Goal: Information Seeking & Learning: Learn about a topic

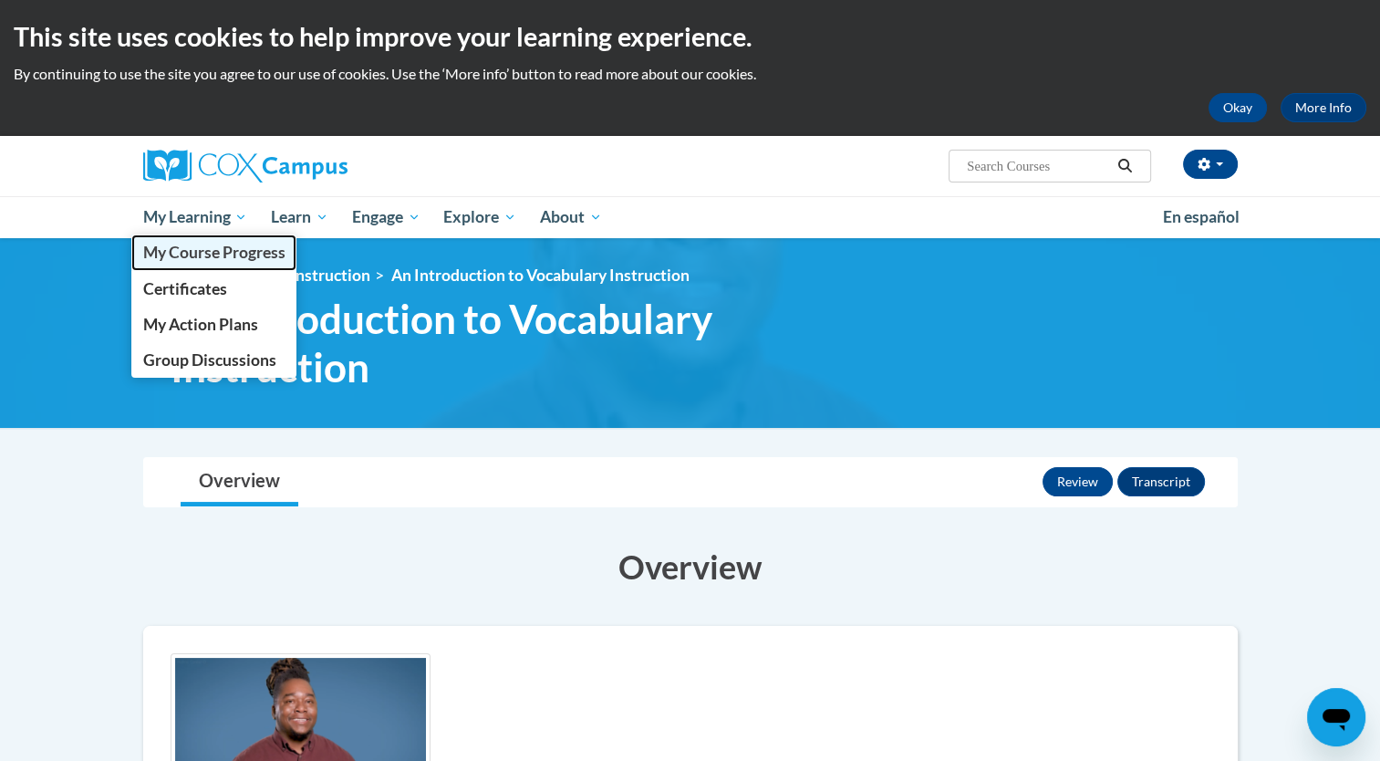
click at [234, 264] on link "My Course Progress" at bounding box center [214, 252] width 166 height 36
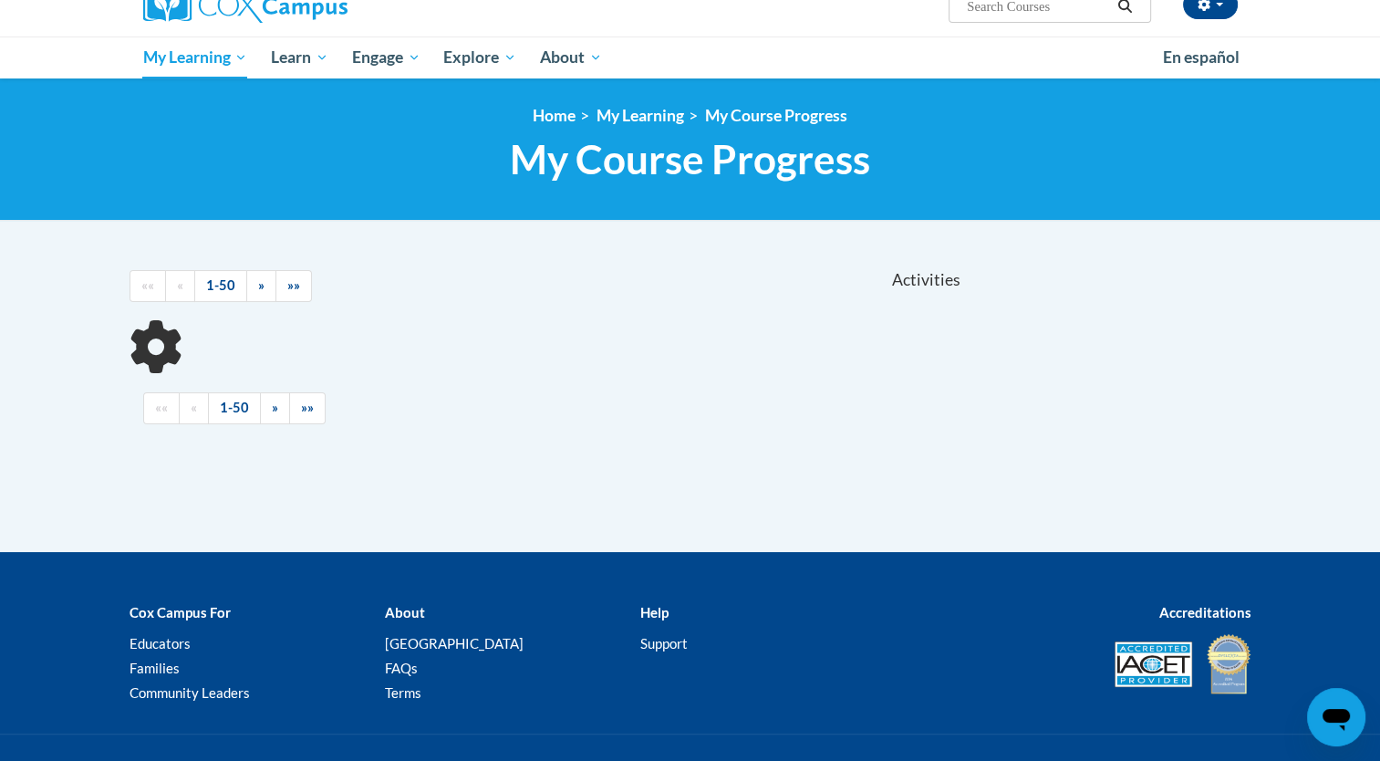
scroll to position [161, 0]
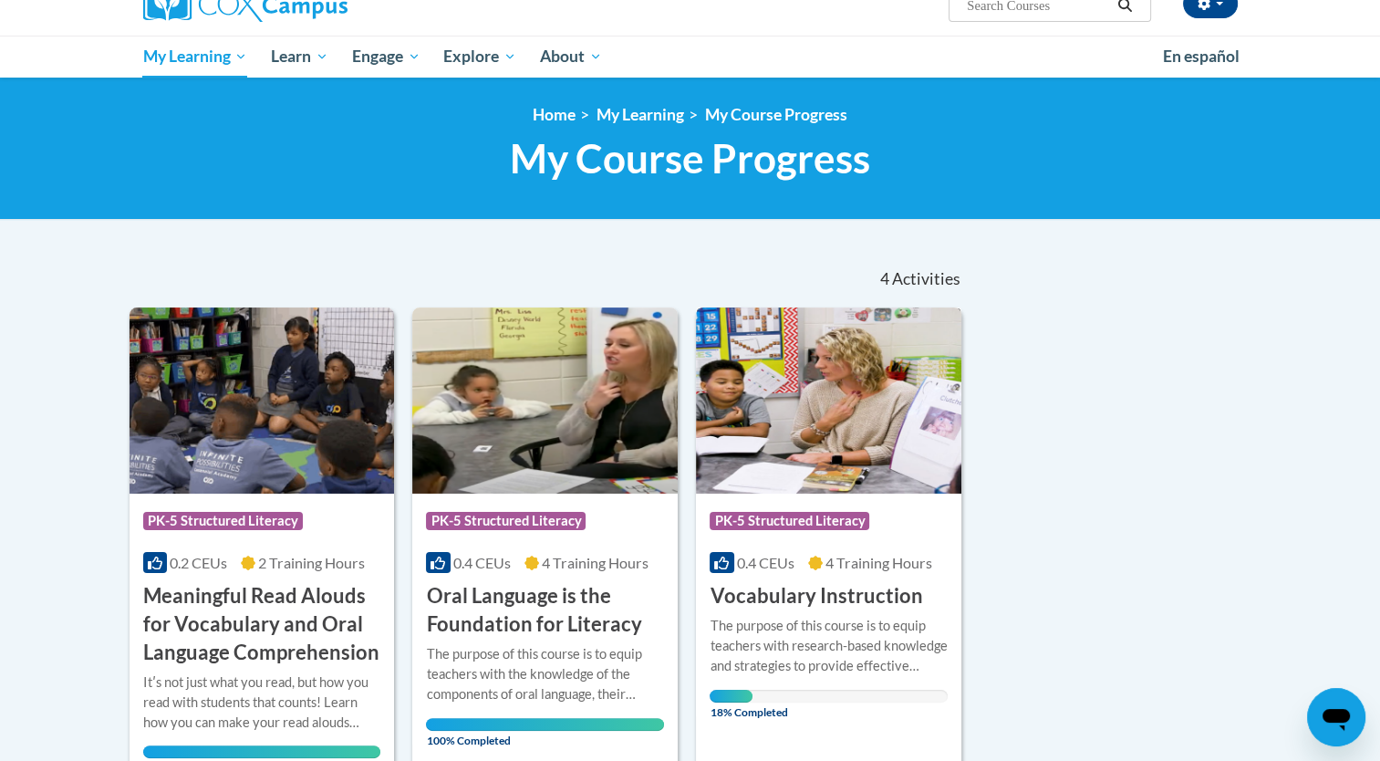
click at [868, 616] on div "The purpose of this course is to equip teachers with research-based knowledge a…" at bounding box center [829, 646] width 238 height 60
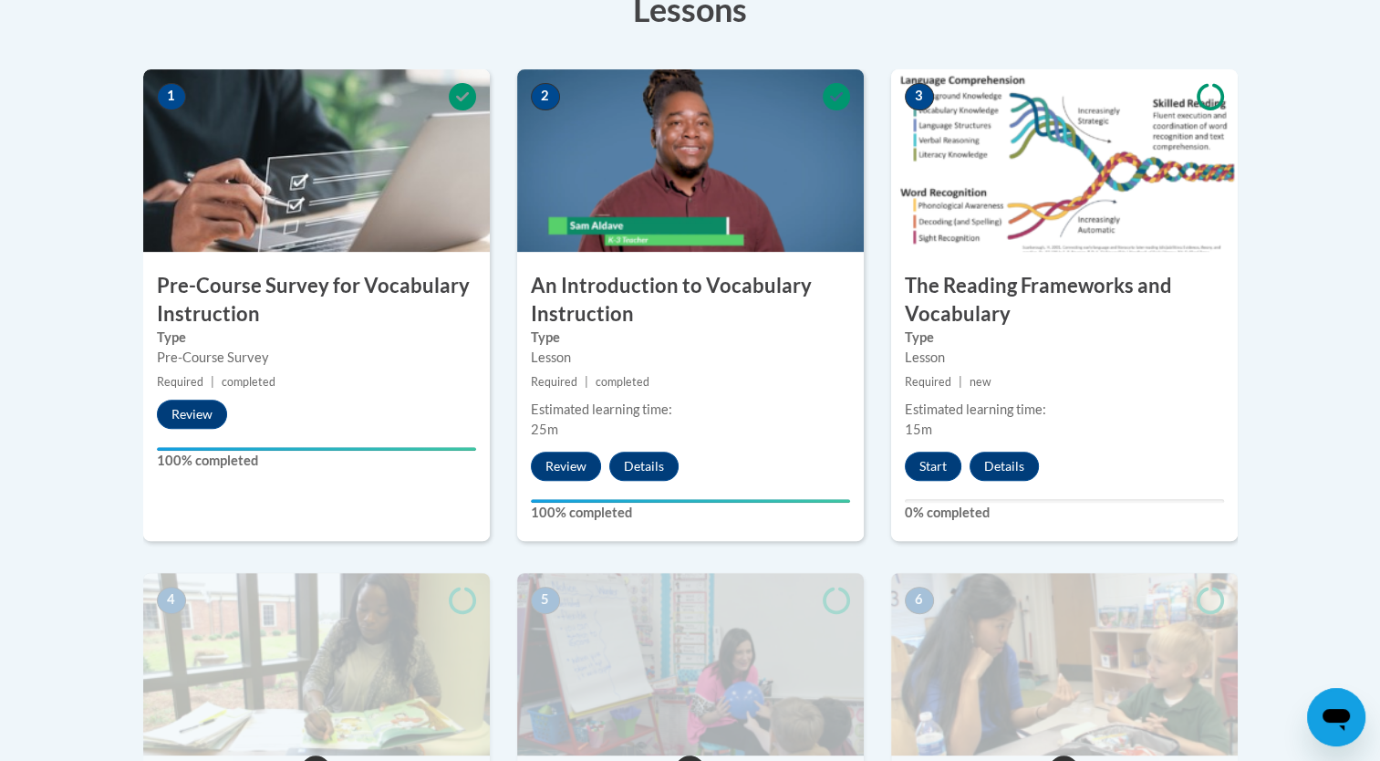
scroll to position [547, 0]
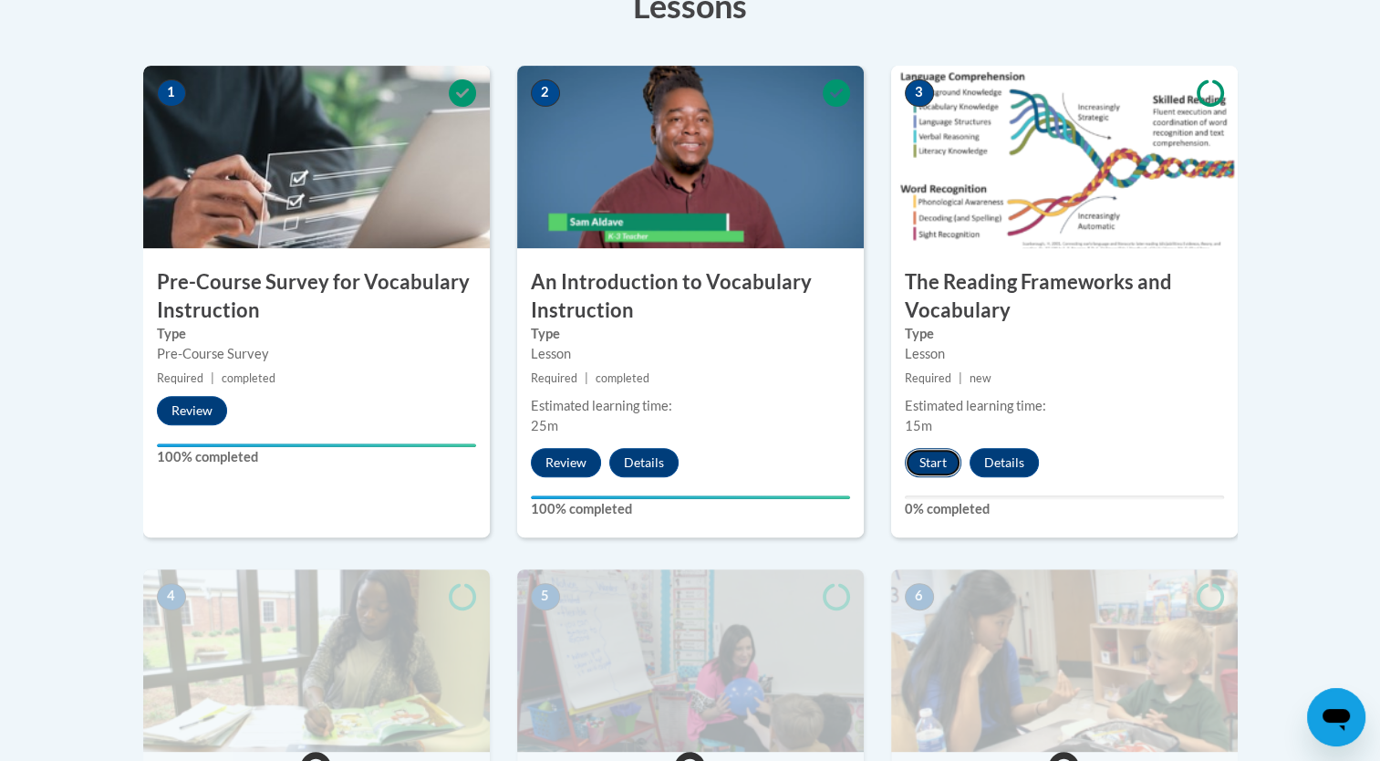
click at [938, 467] on button "Start" at bounding box center [933, 462] width 57 height 29
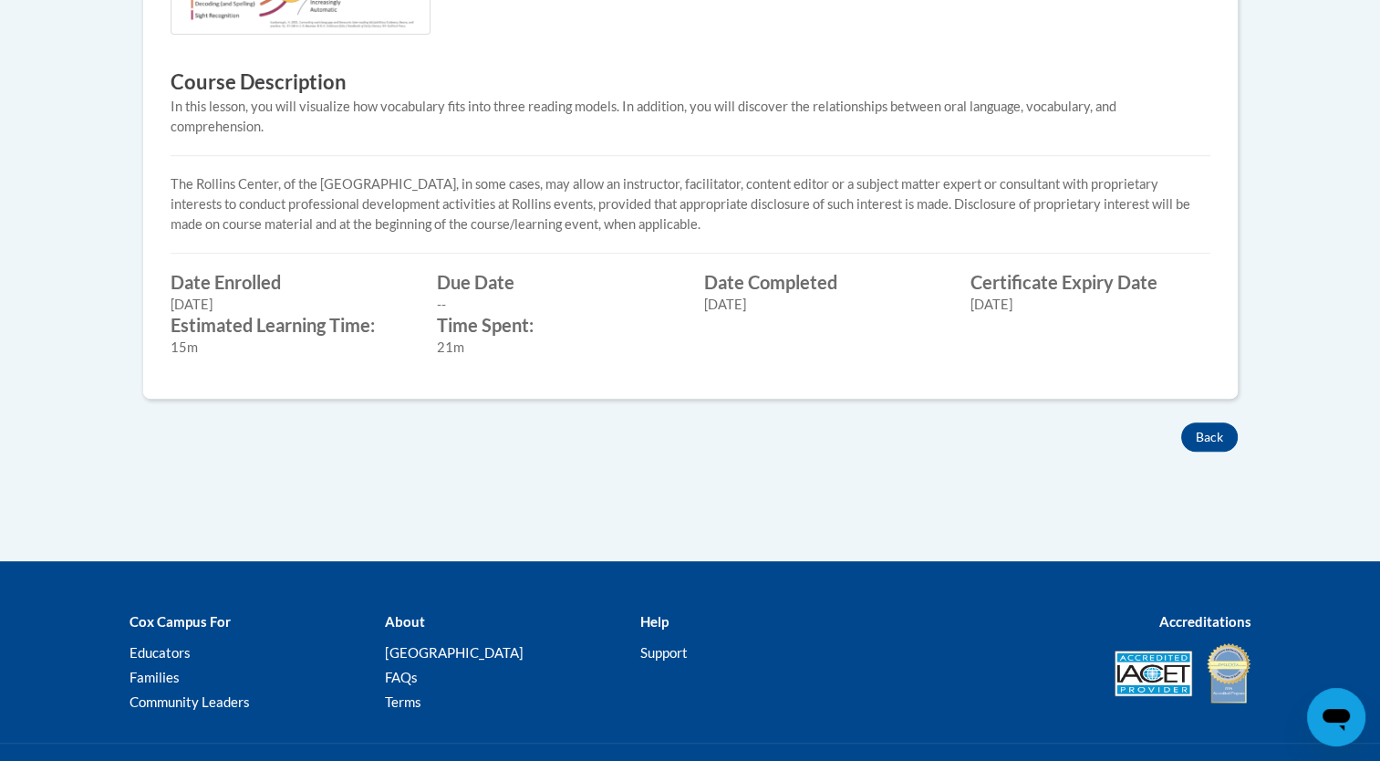
scroll to position [867, 0]
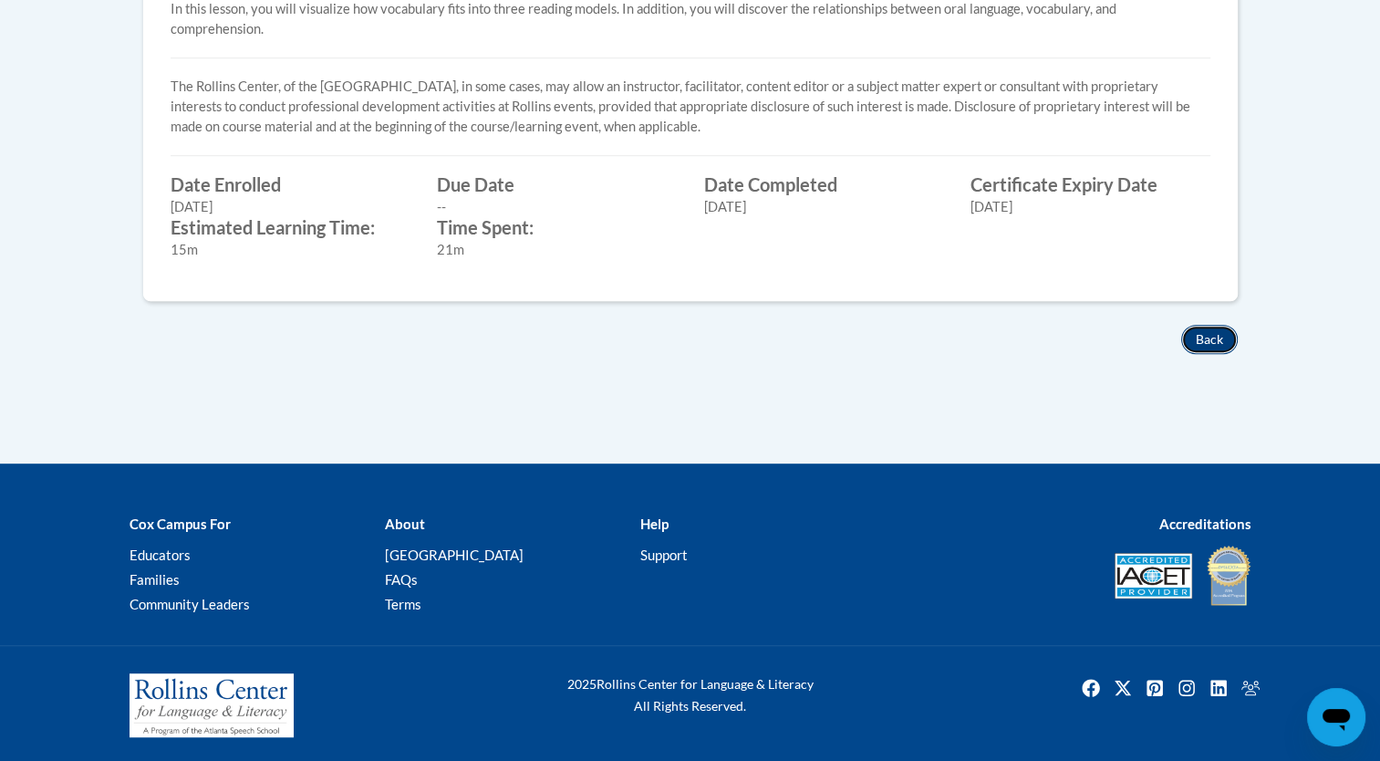
click at [1201, 349] on button "Back" at bounding box center [1209, 339] width 57 height 29
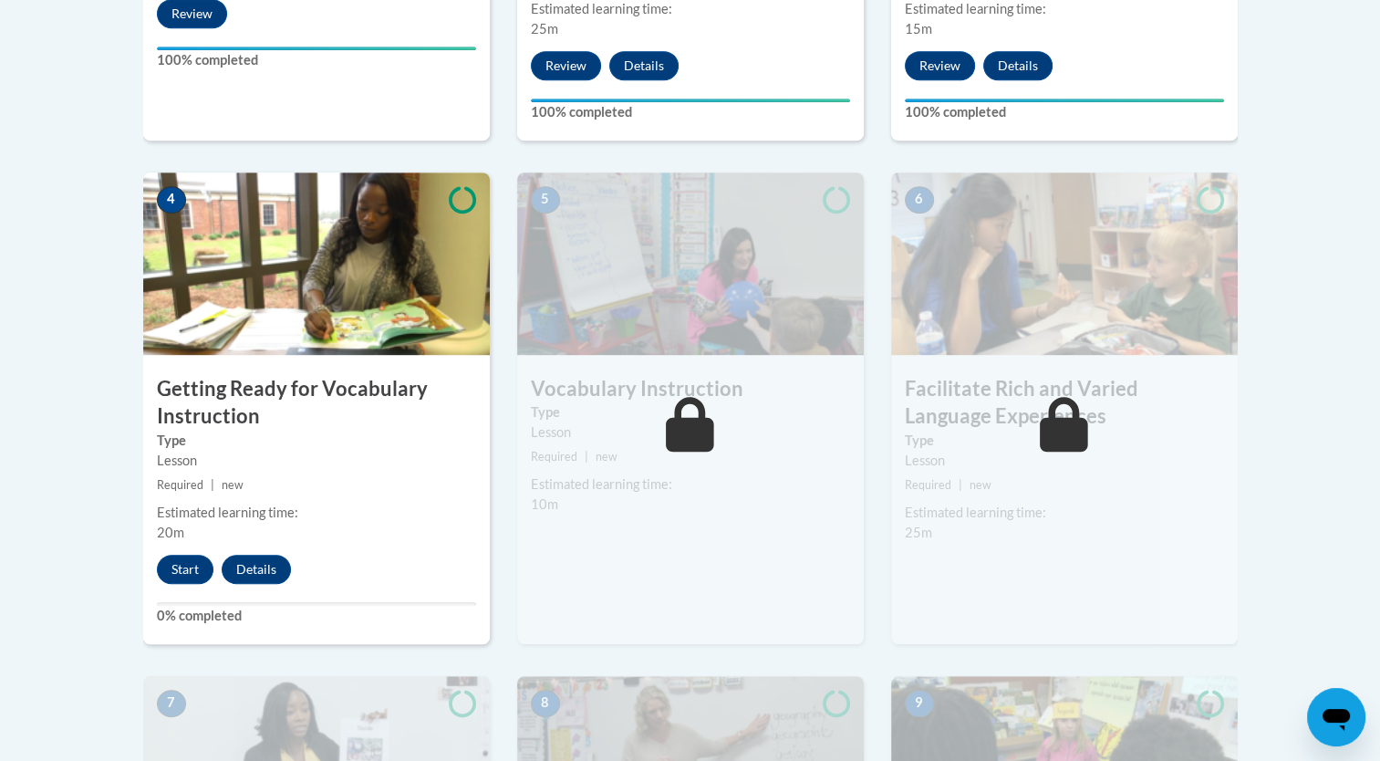
scroll to position [945, 0]
click at [200, 568] on button "Start" at bounding box center [185, 568] width 57 height 29
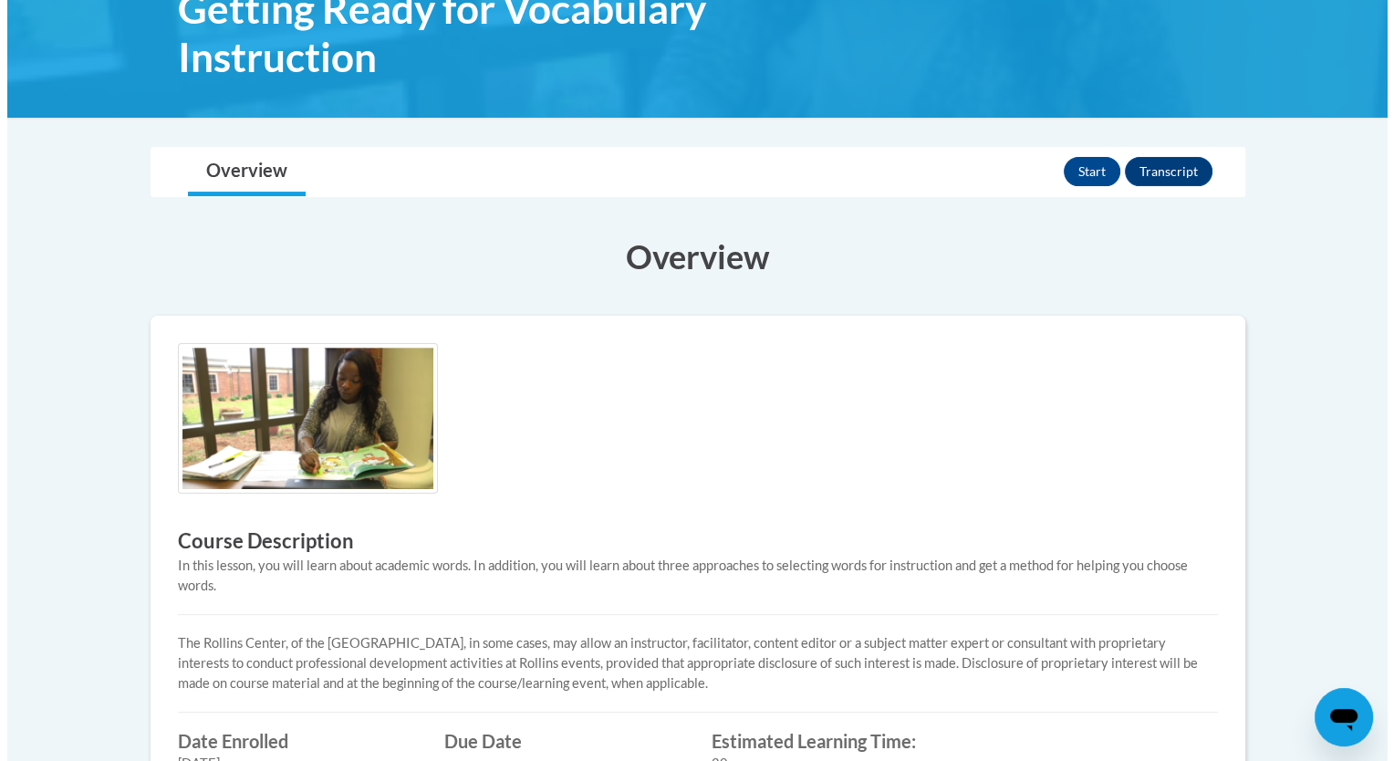
scroll to position [314, 0]
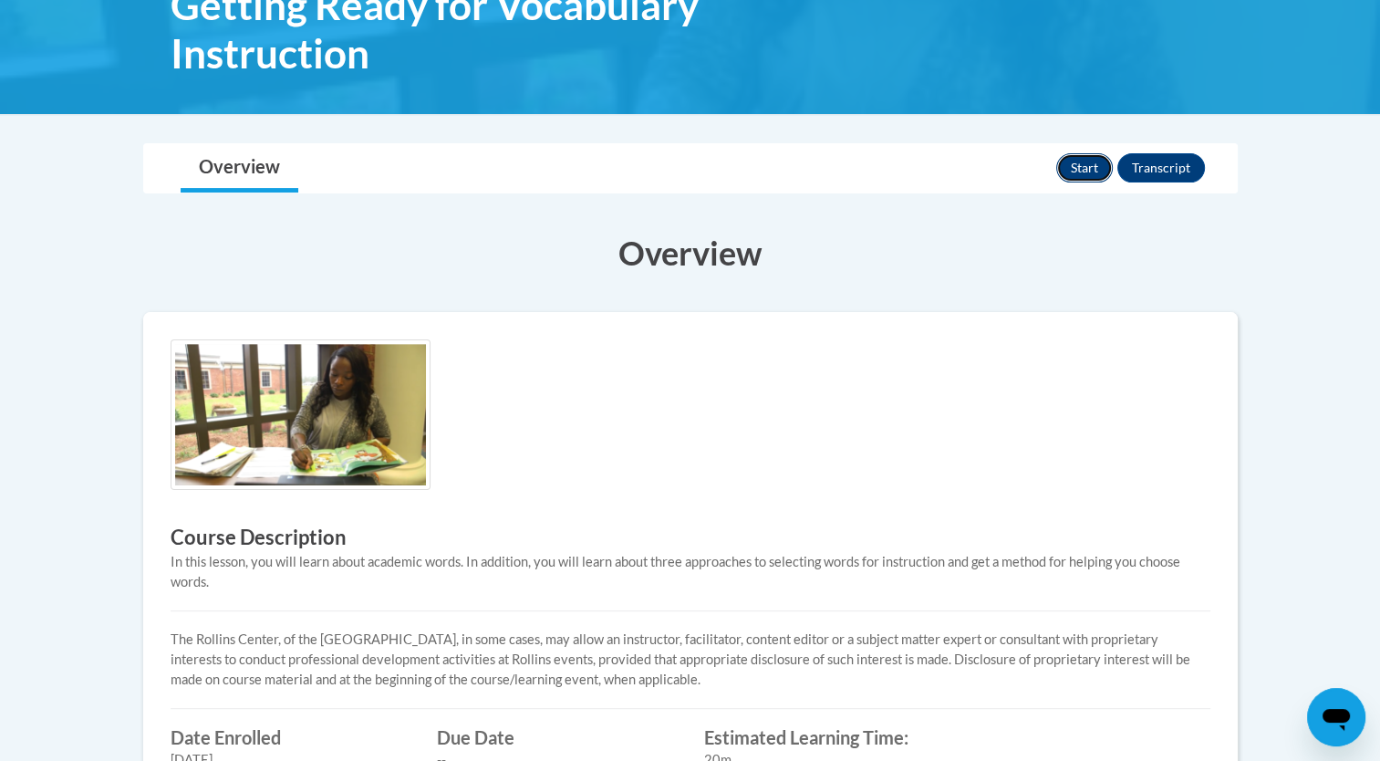
click at [1095, 164] on button "Start" at bounding box center [1084, 167] width 57 height 29
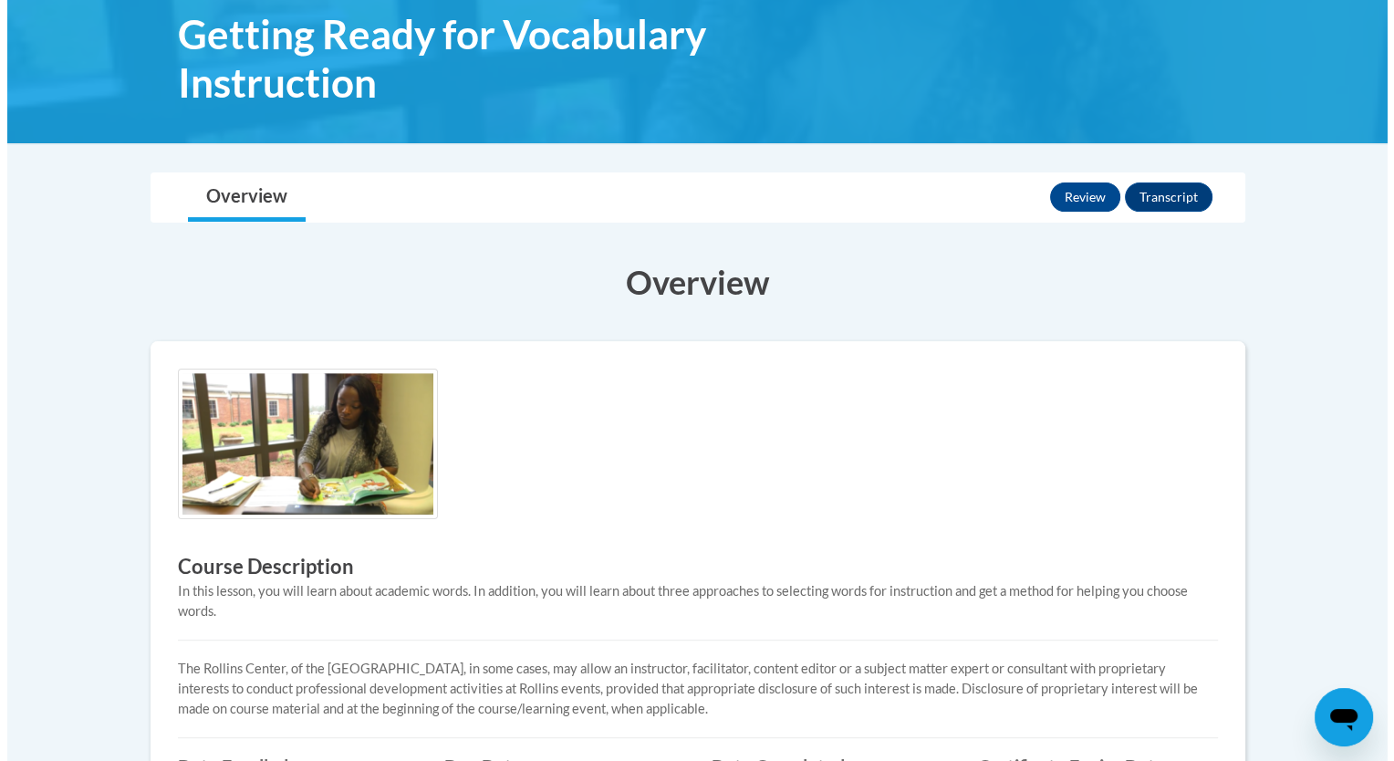
scroll to position [255, 0]
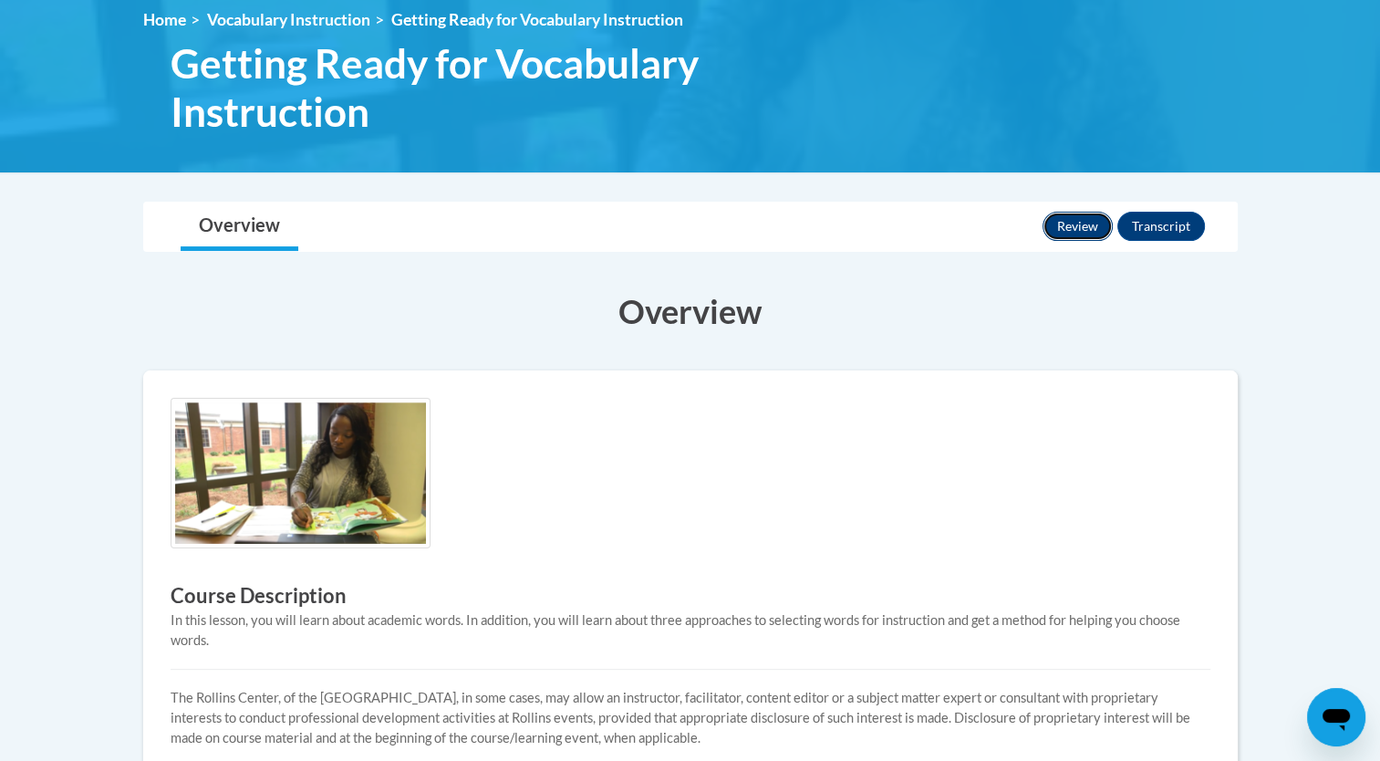
click at [1079, 224] on button "Review" at bounding box center [1078, 226] width 70 height 29
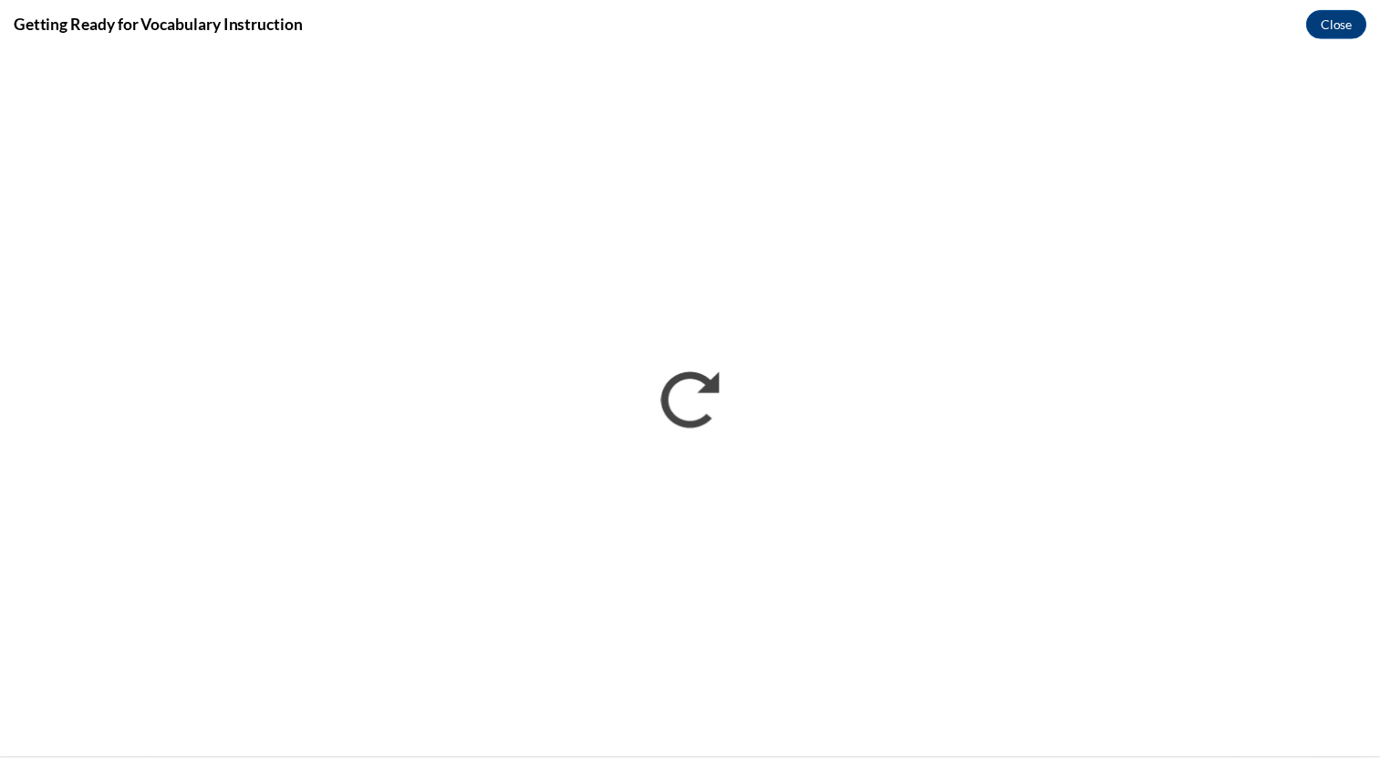
scroll to position [0, 0]
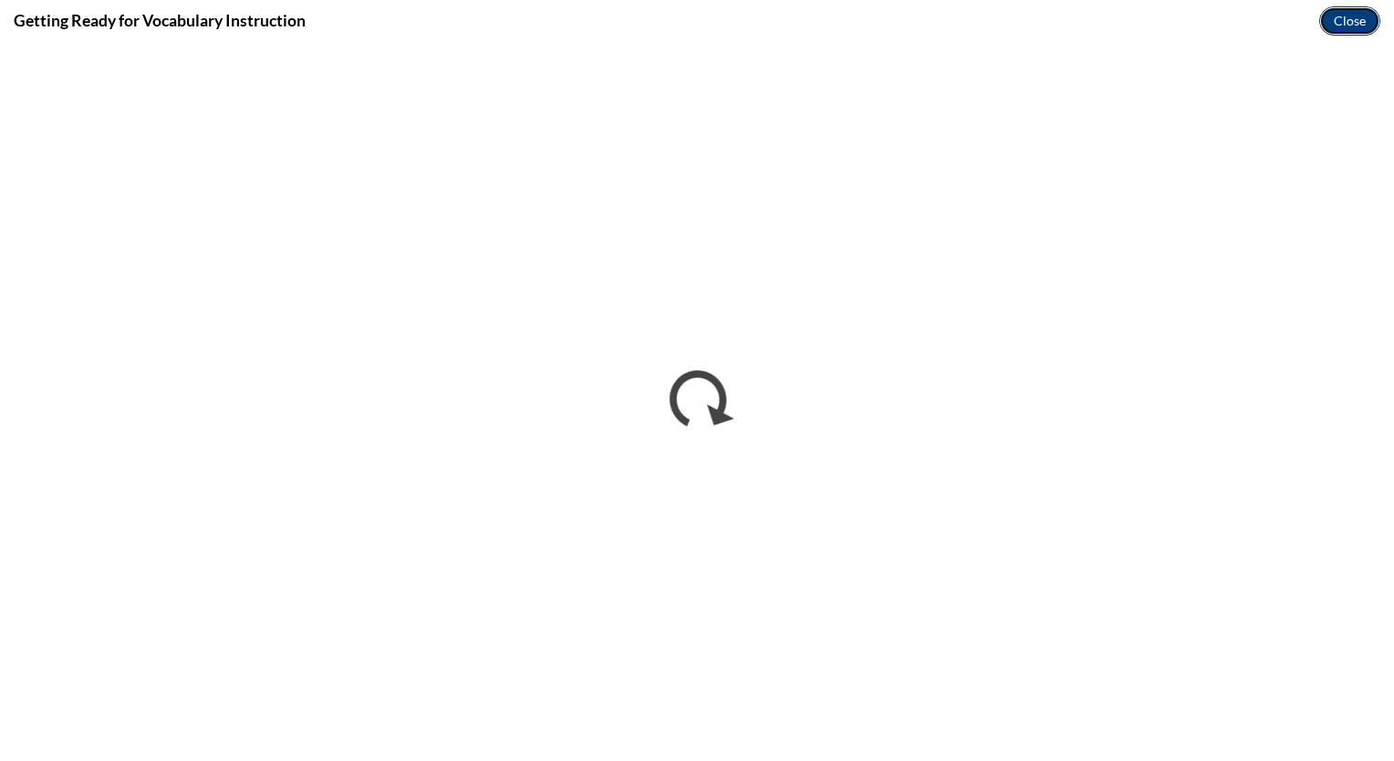
click at [1353, 22] on button "Close" at bounding box center [1349, 20] width 61 height 29
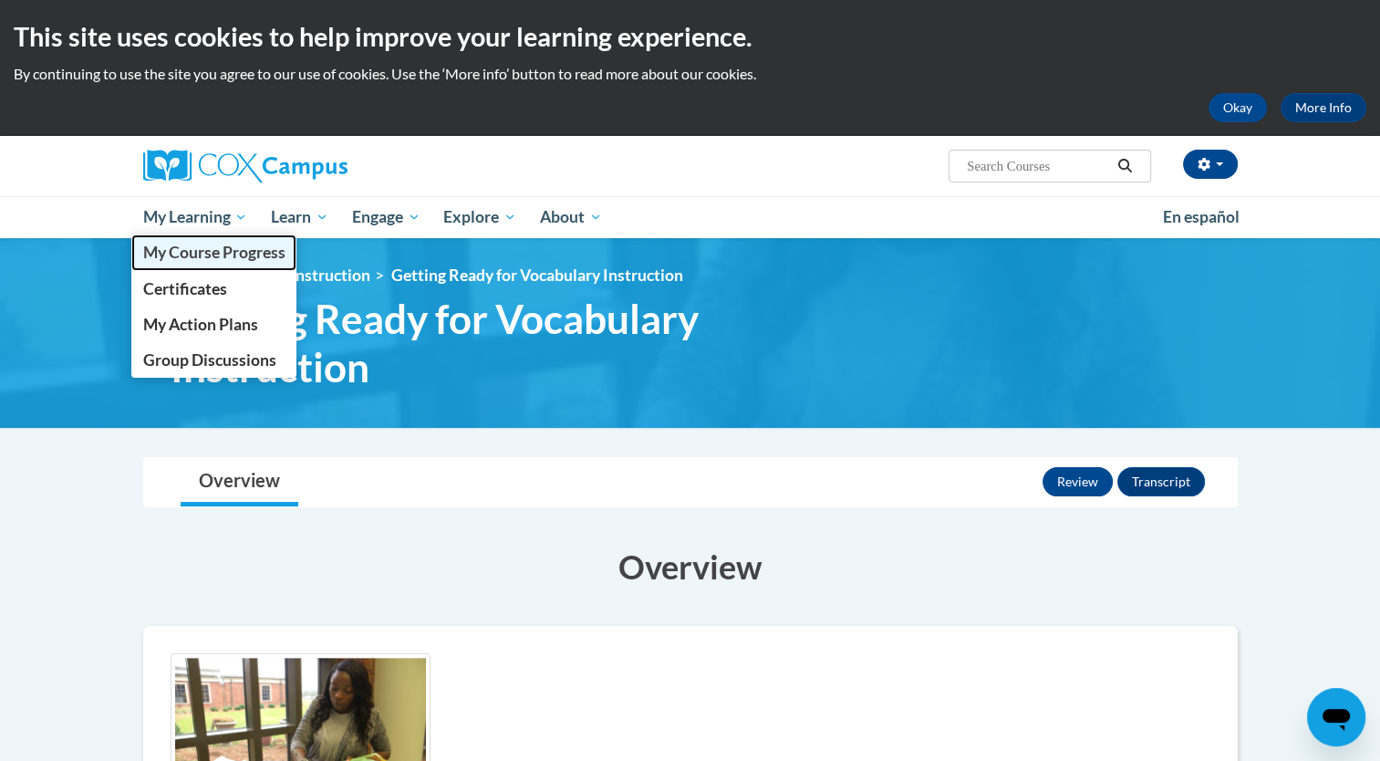
click at [248, 260] on span "My Course Progress" at bounding box center [213, 252] width 142 height 19
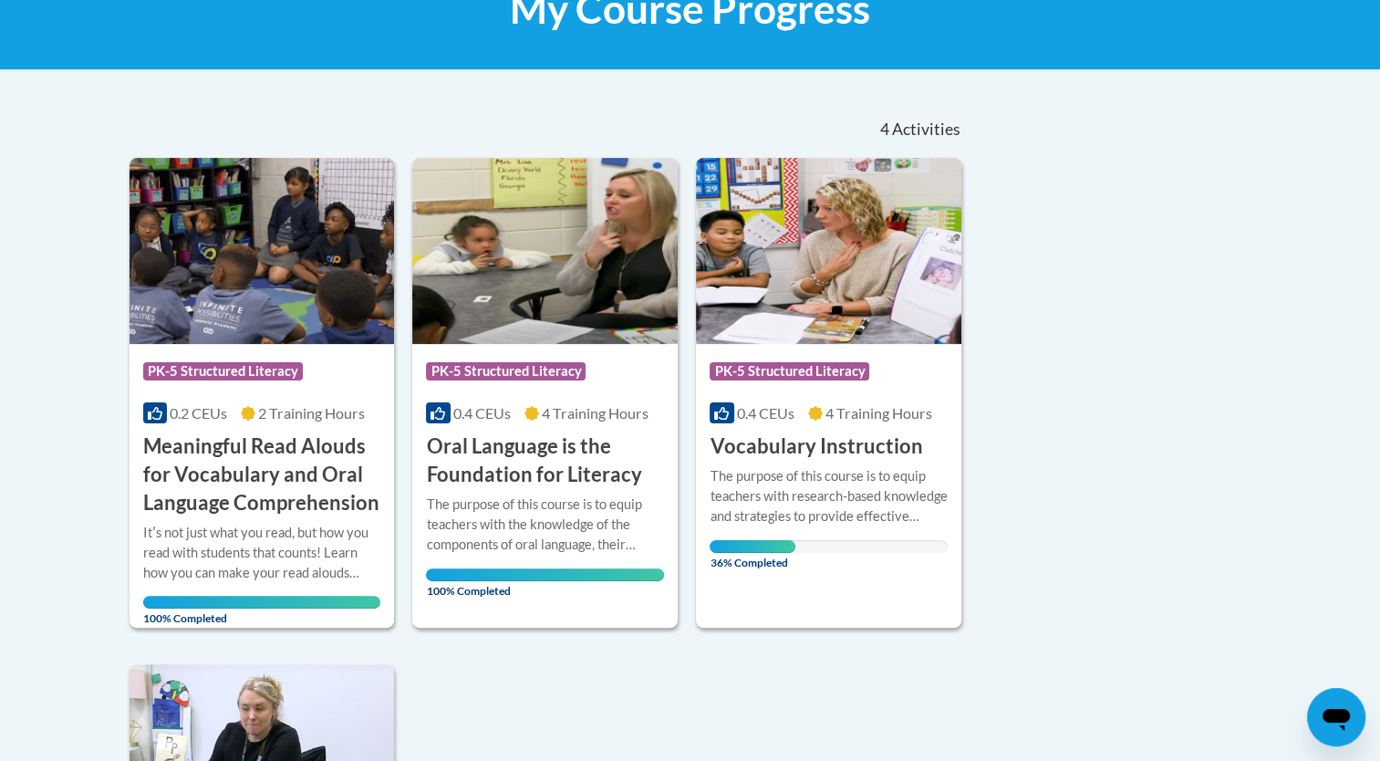
scroll to position [321, 0]
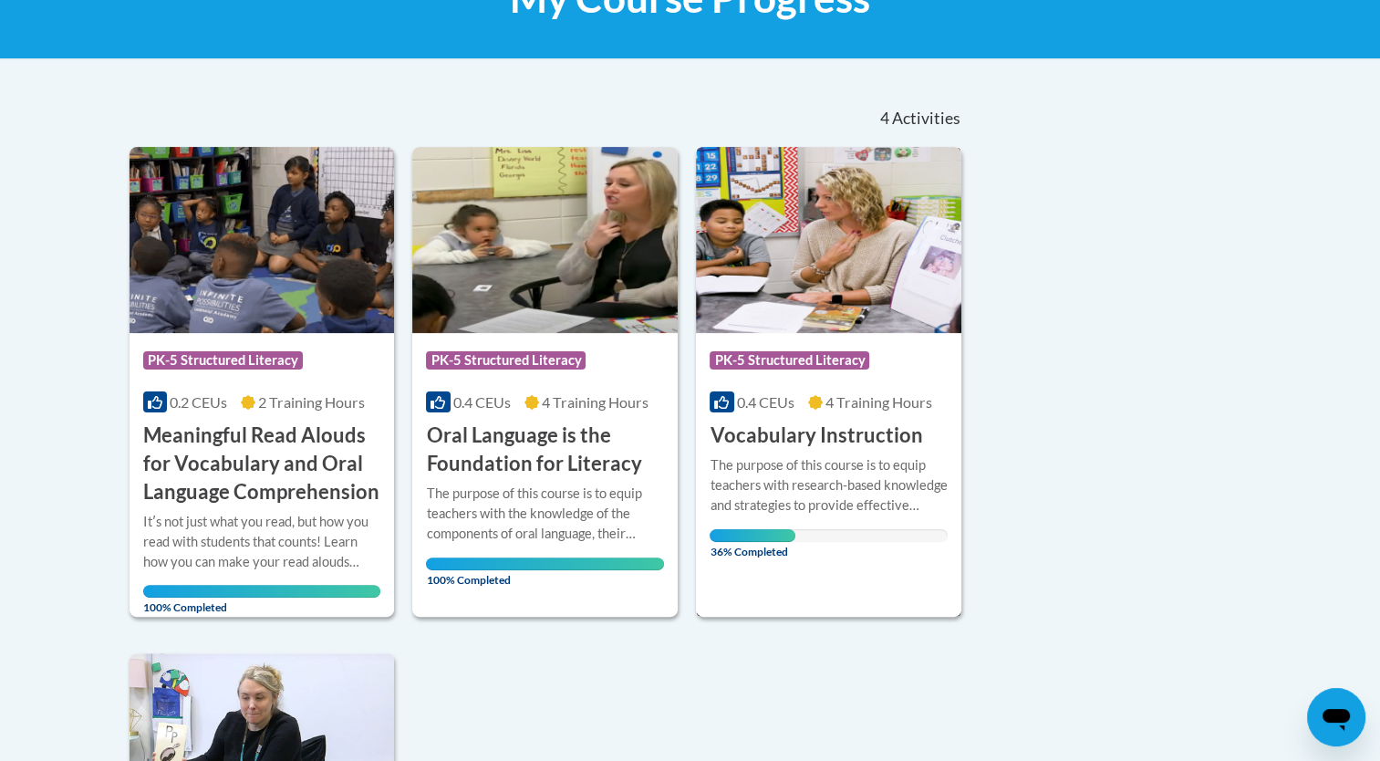
click at [764, 456] on div "The purpose of this course is to equip teachers with research-based knowledge a…" at bounding box center [829, 485] width 238 height 60
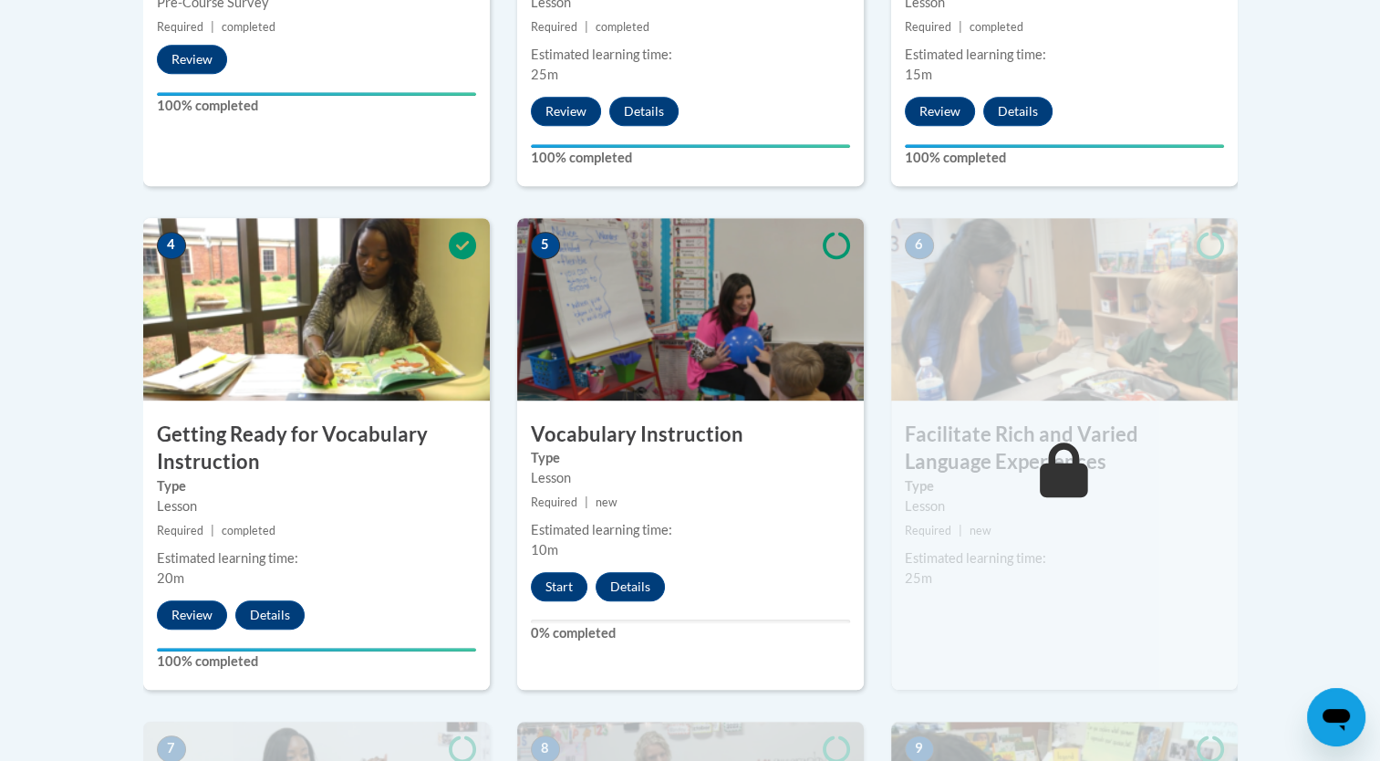
scroll to position [948, 0]
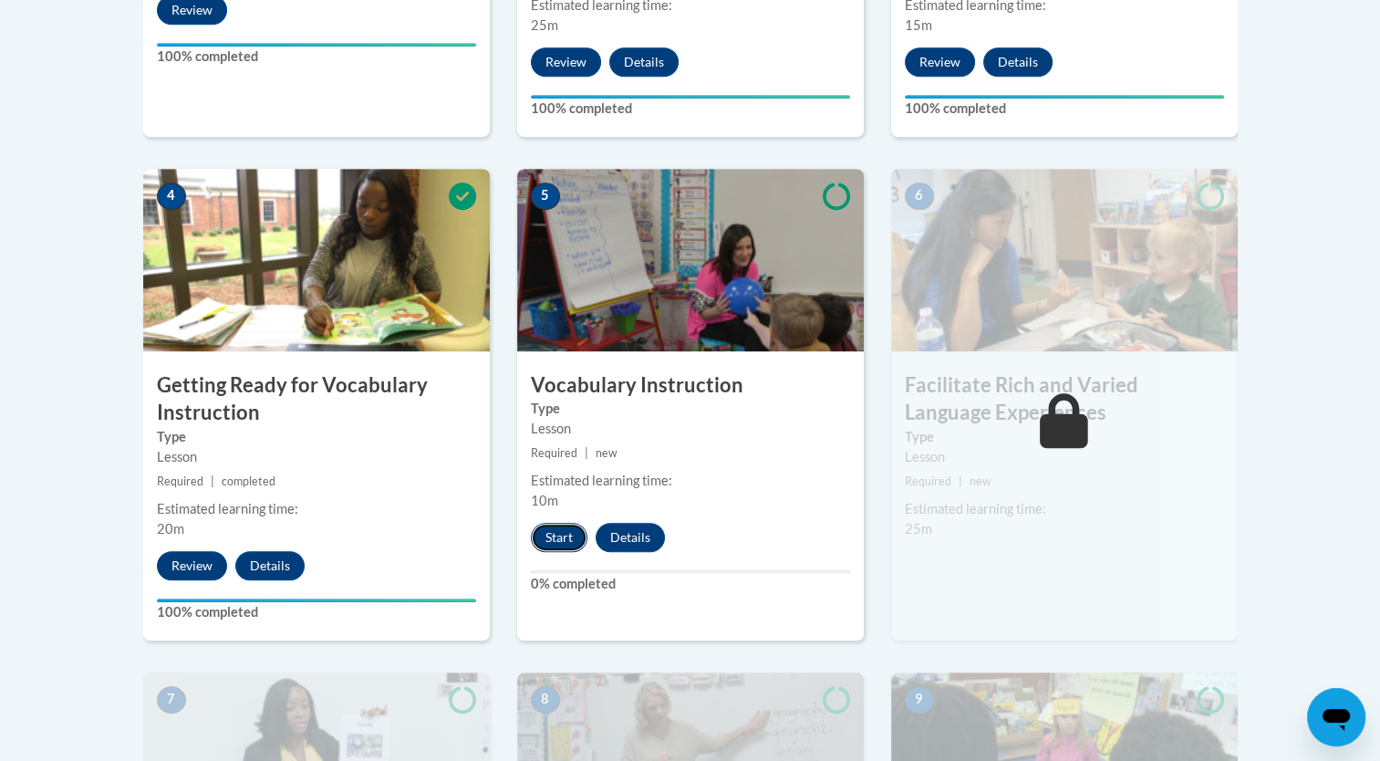
click at [551, 531] on button "Start" at bounding box center [559, 537] width 57 height 29
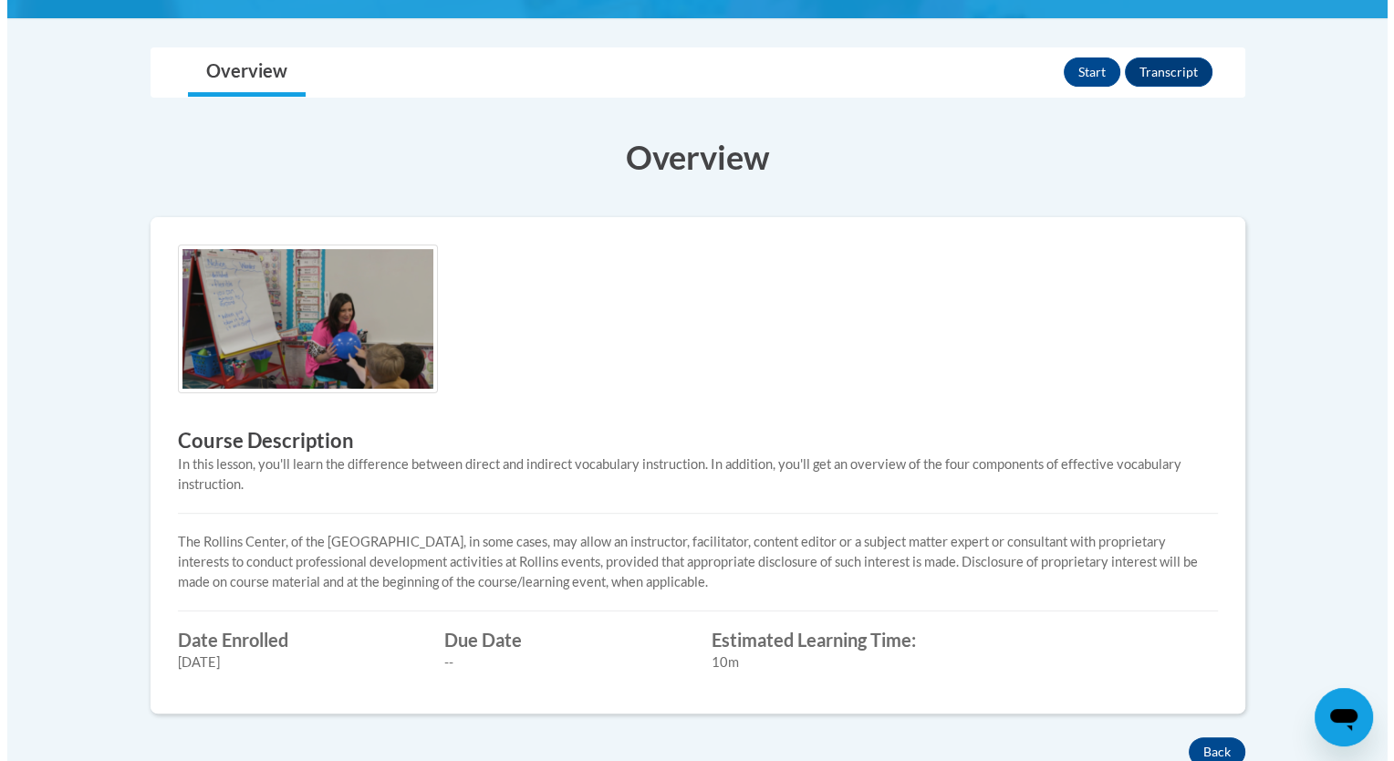
scroll to position [363, 0]
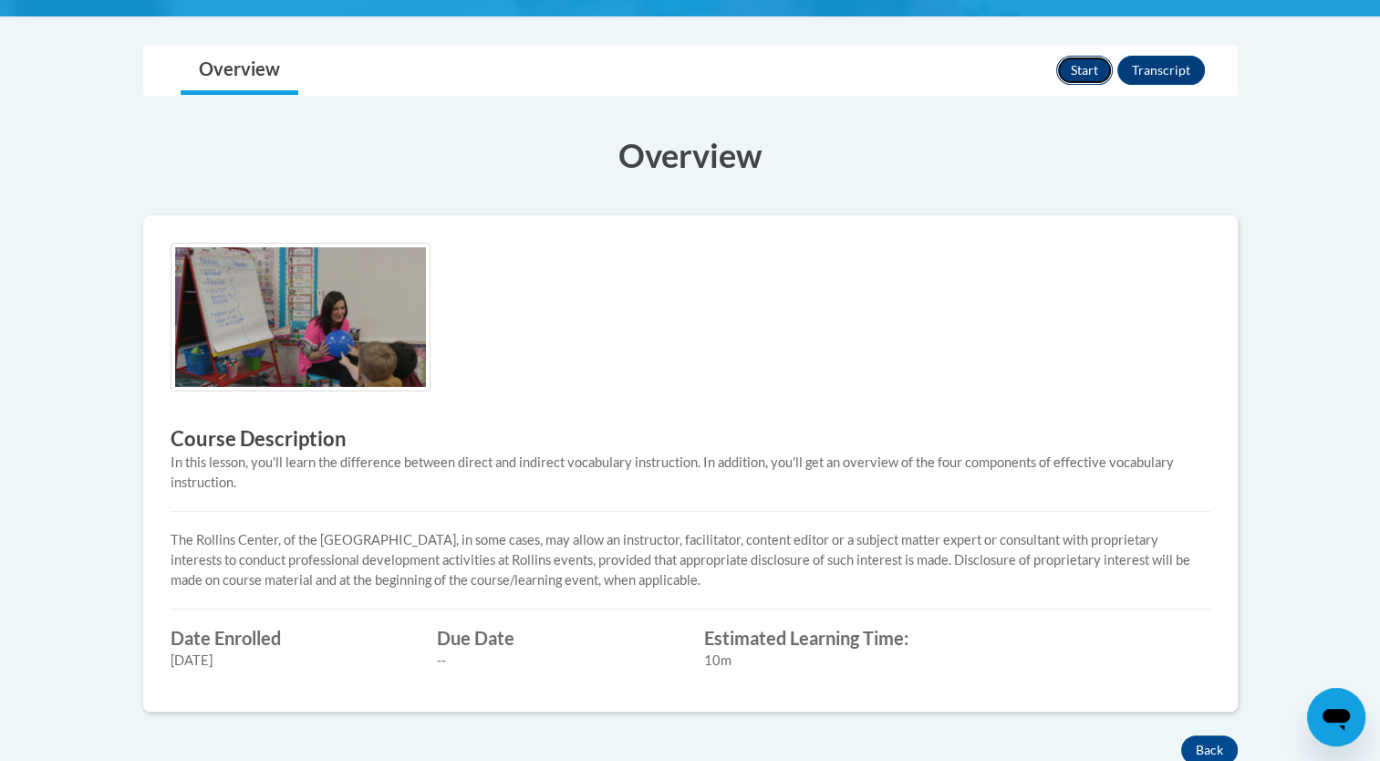
click at [1080, 64] on button "Start" at bounding box center [1084, 70] width 57 height 29
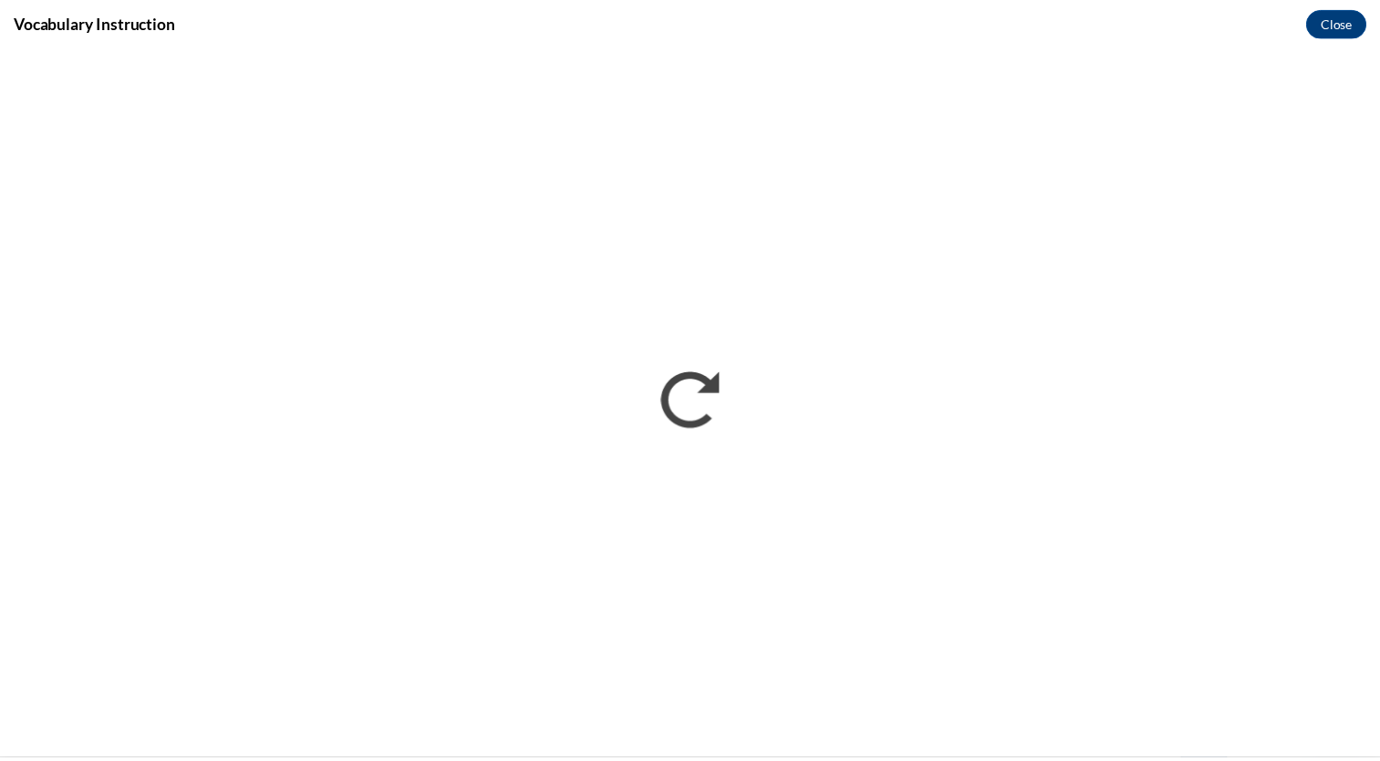
scroll to position [0, 0]
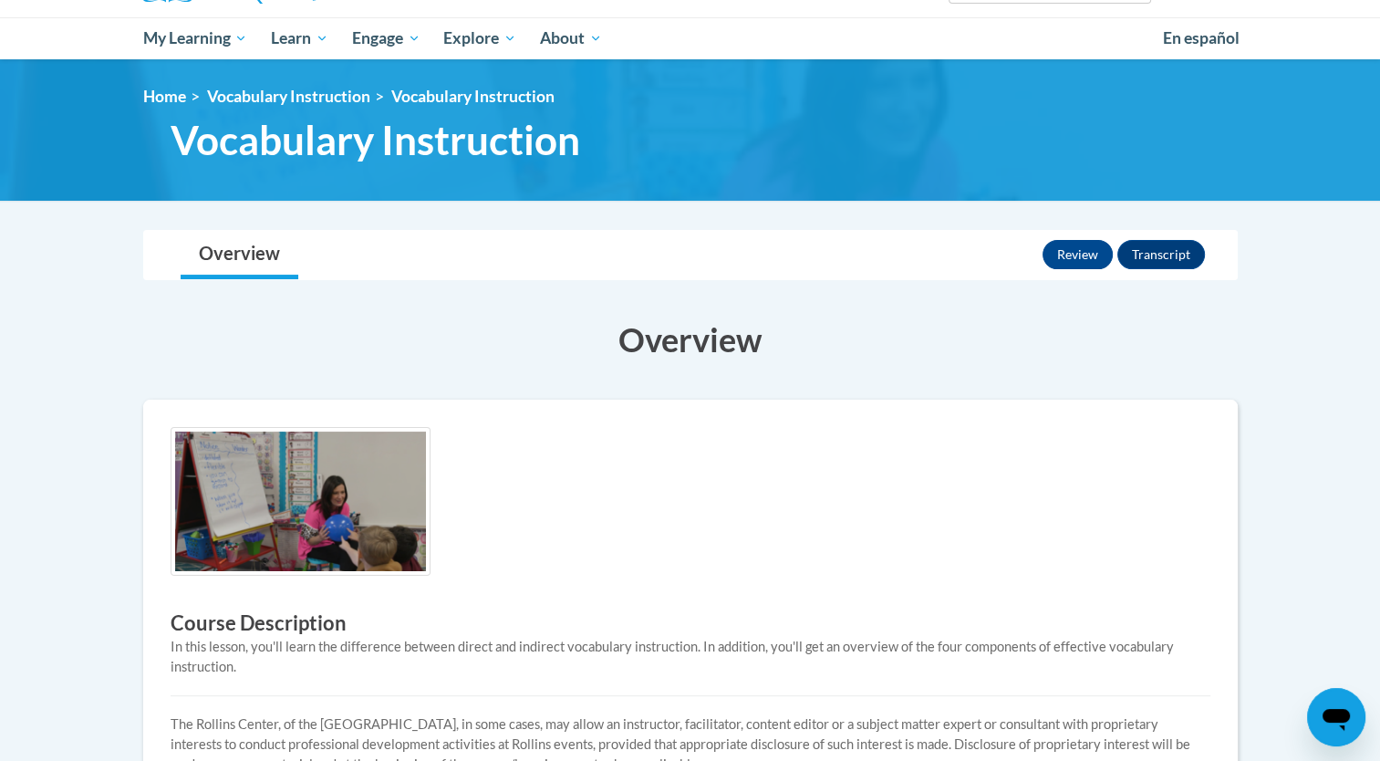
scroll to position [177, 0]
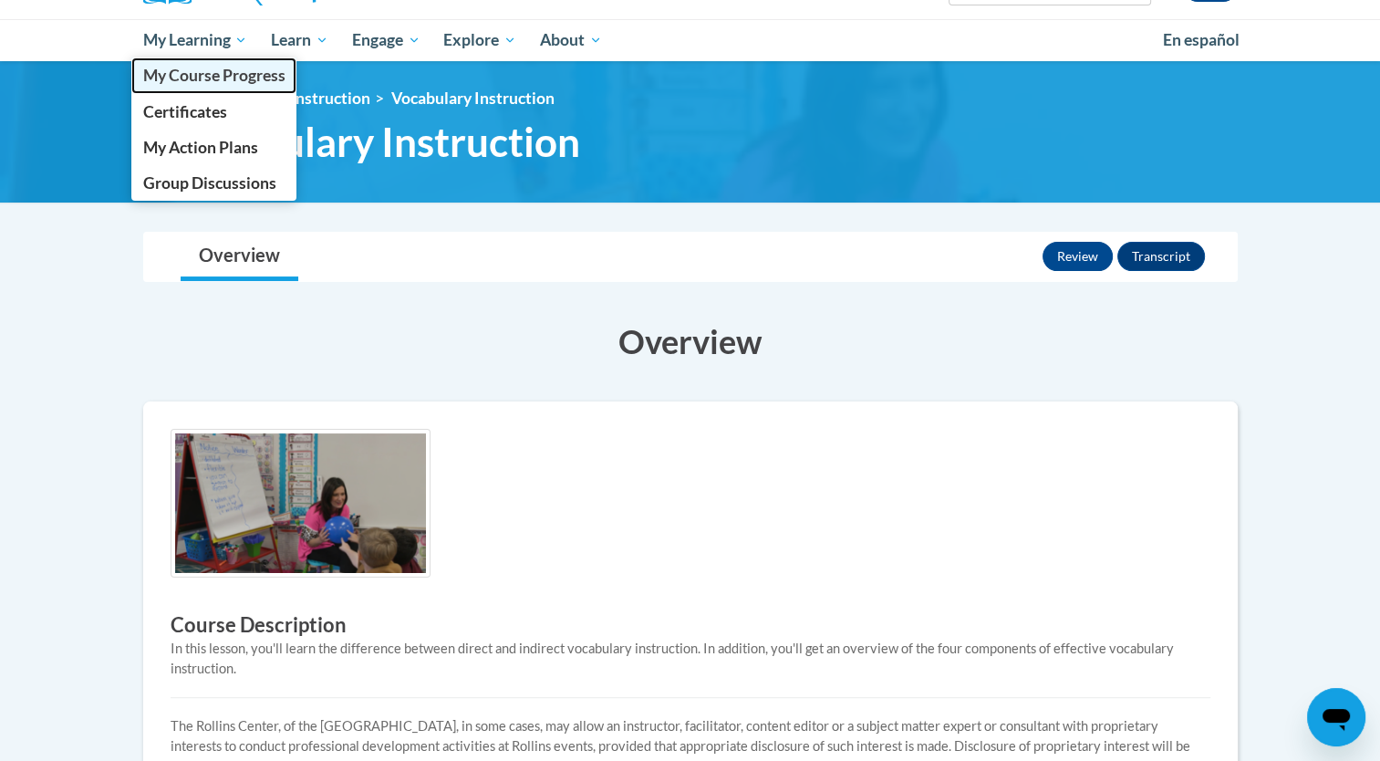
click at [212, 67] on span "My Course Progress" at bounding box center [213, 75] width 142 height 19
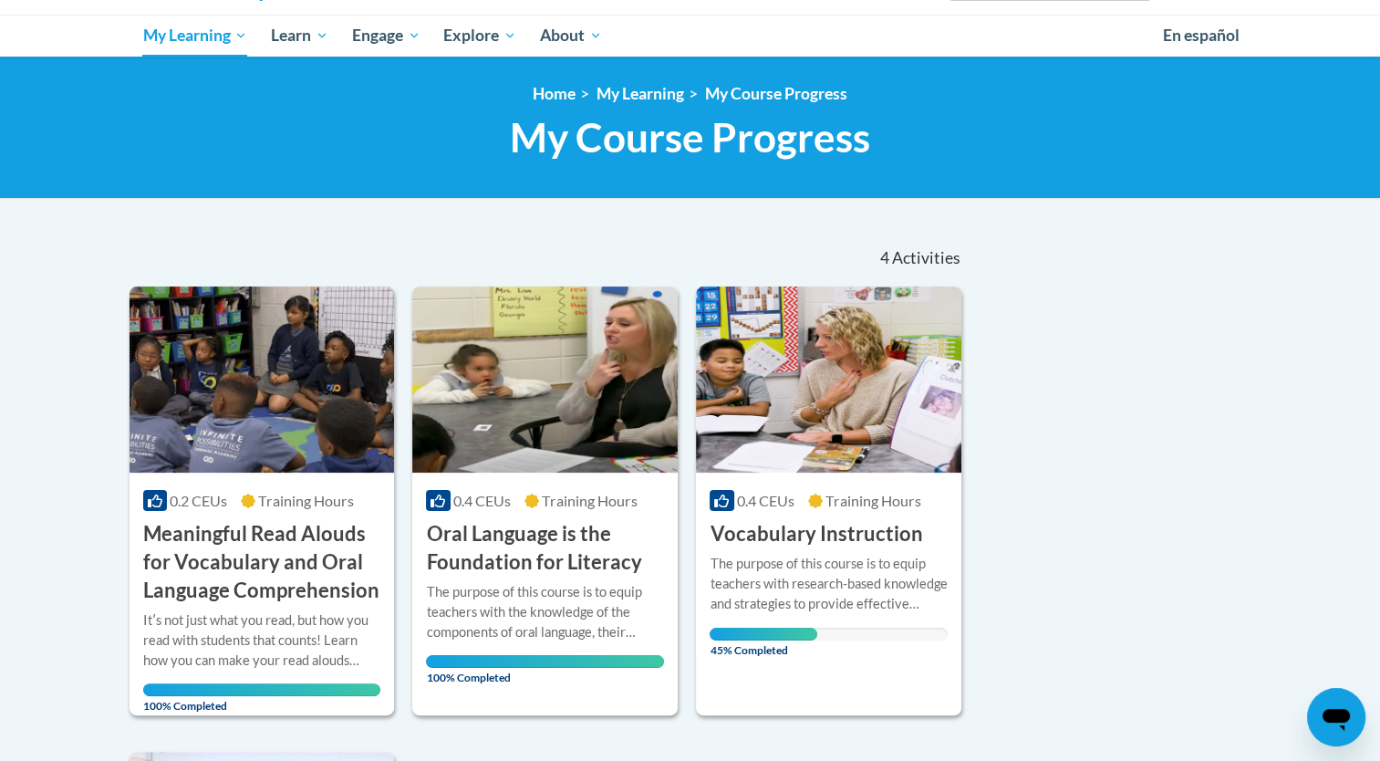
scroll to position [185, 0]
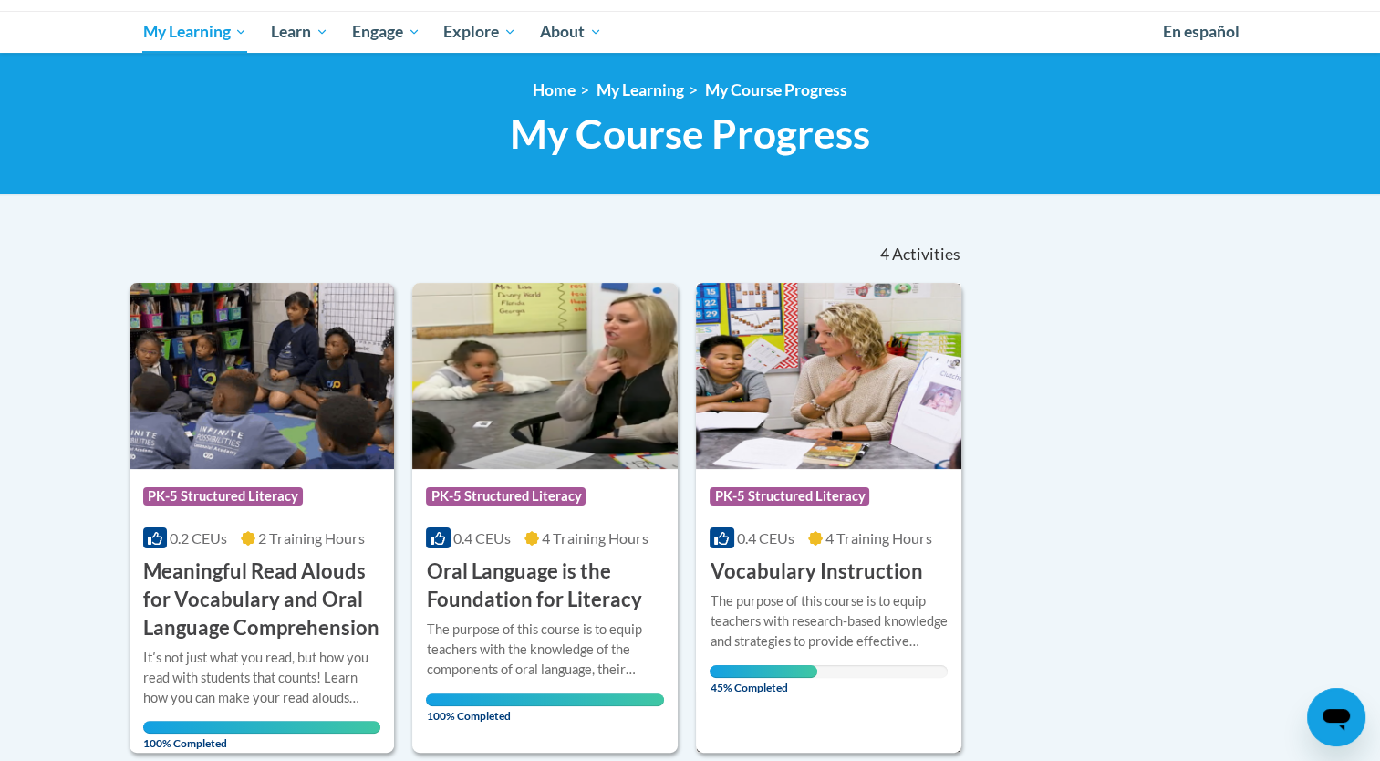
click at [792, 651] on div "The purpose of this course is to equip teachers with research-based knowledge a…" at bounding box center [829, 634] width 238 height 87
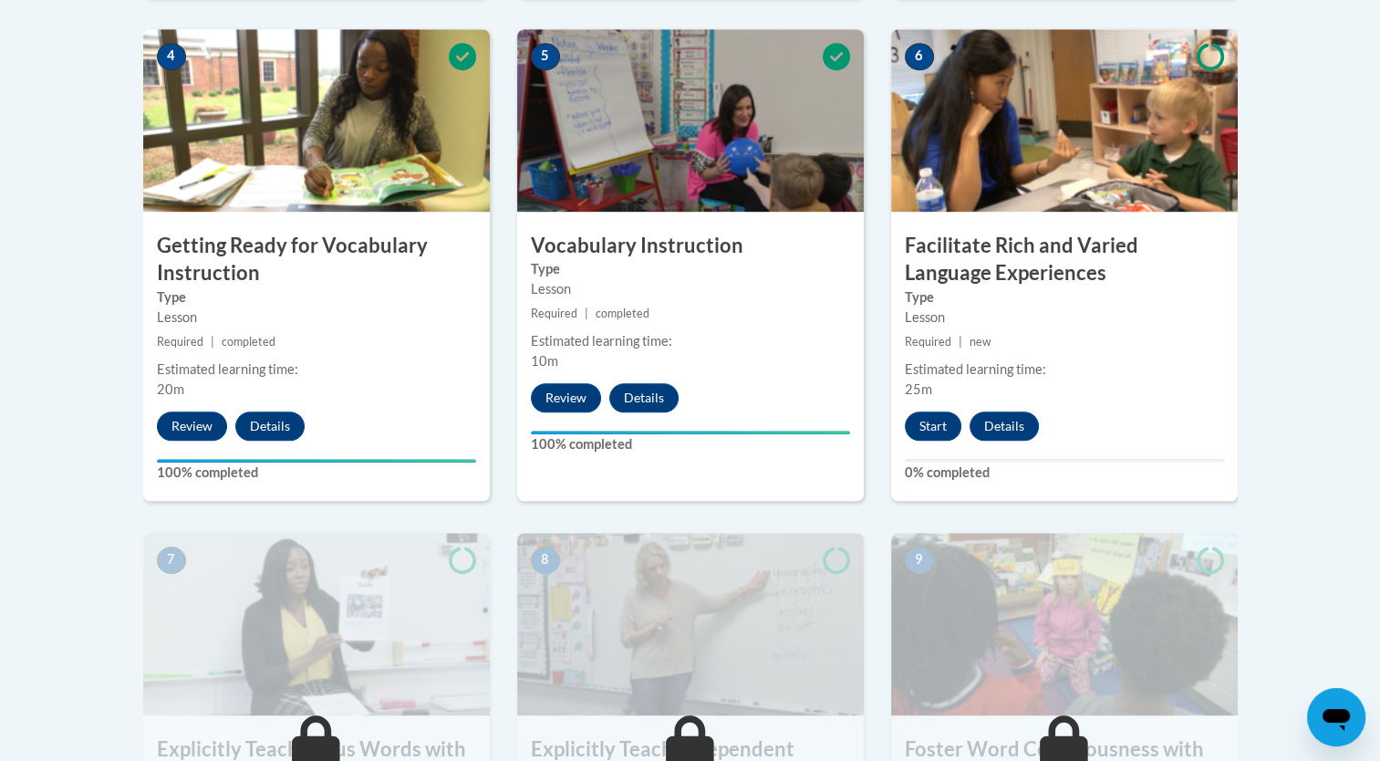
scroll to position [1091, 0]
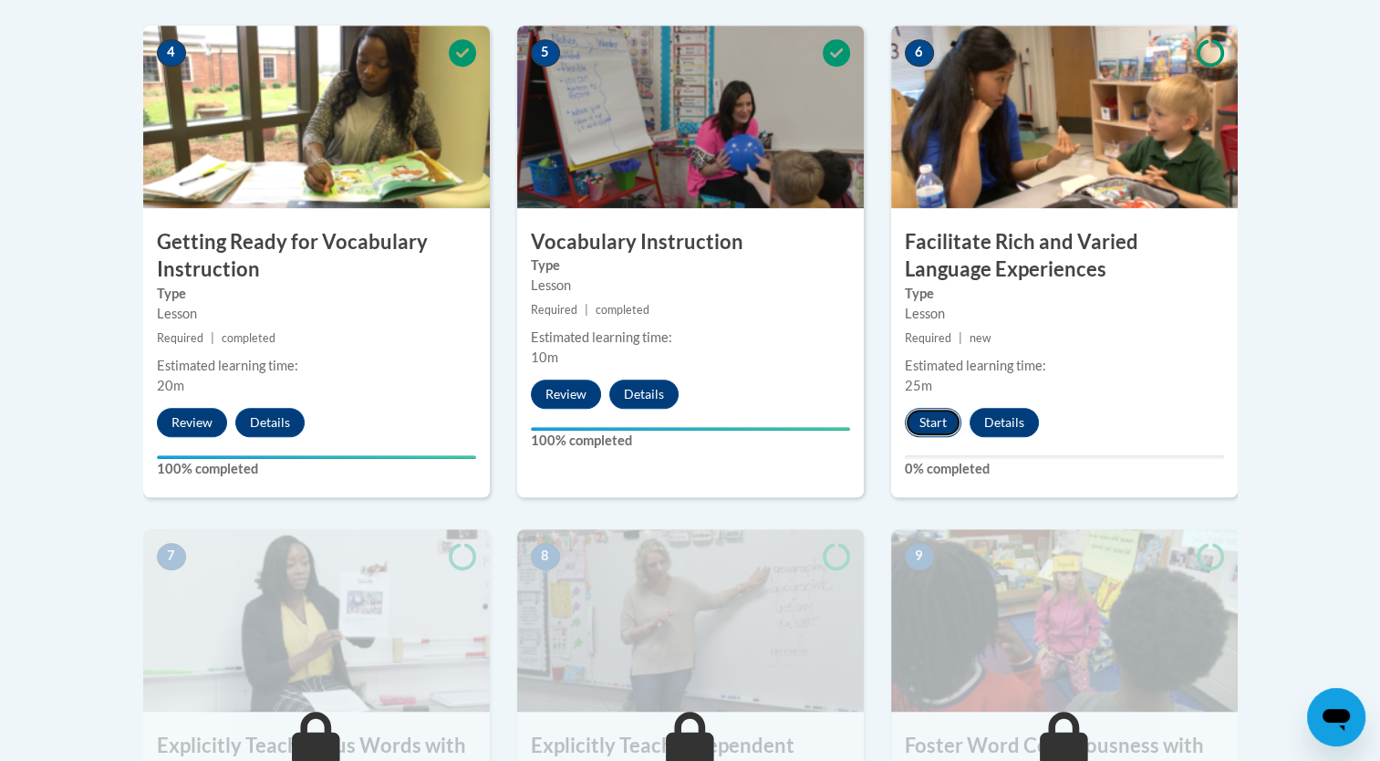
click at [920, 411] on button "Start" at bounding box center [933, 422] width 57 height 29
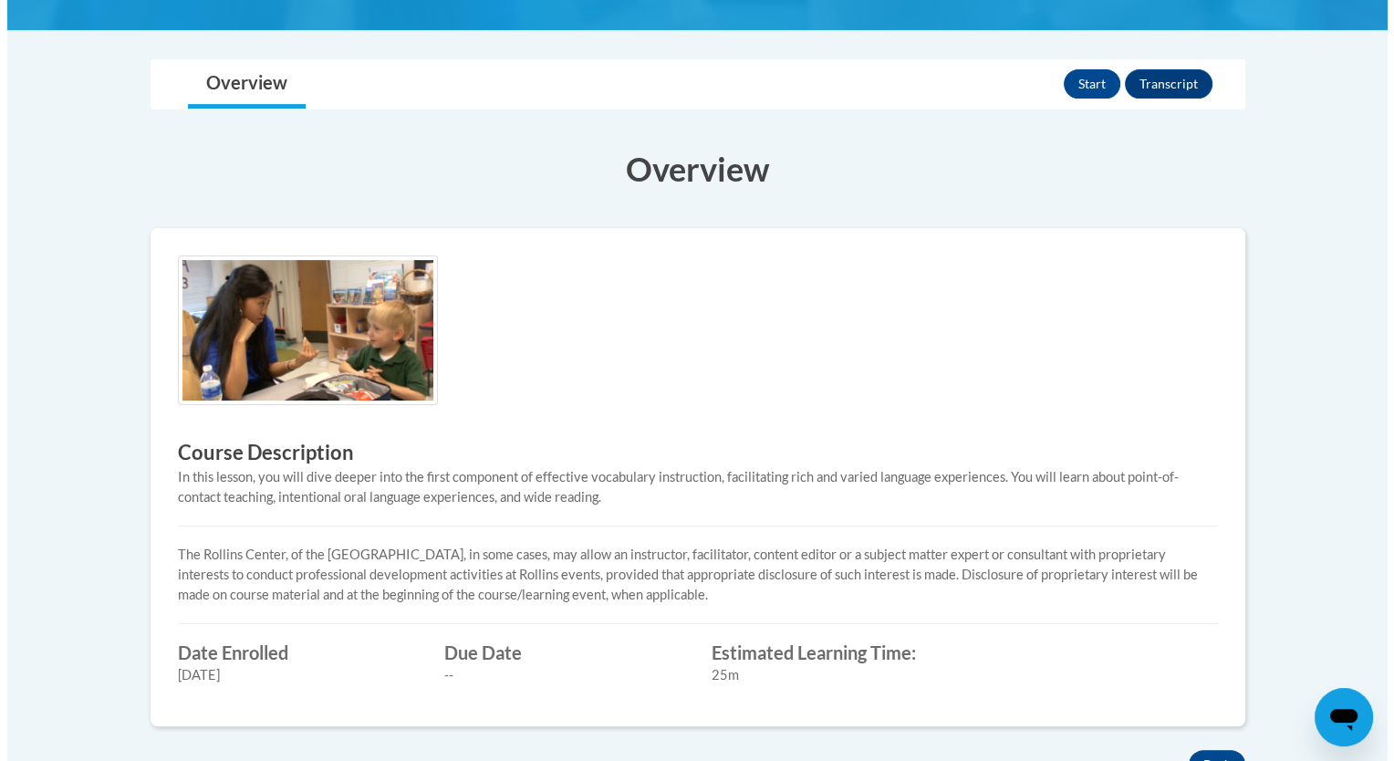
scroll to position [397, 0]
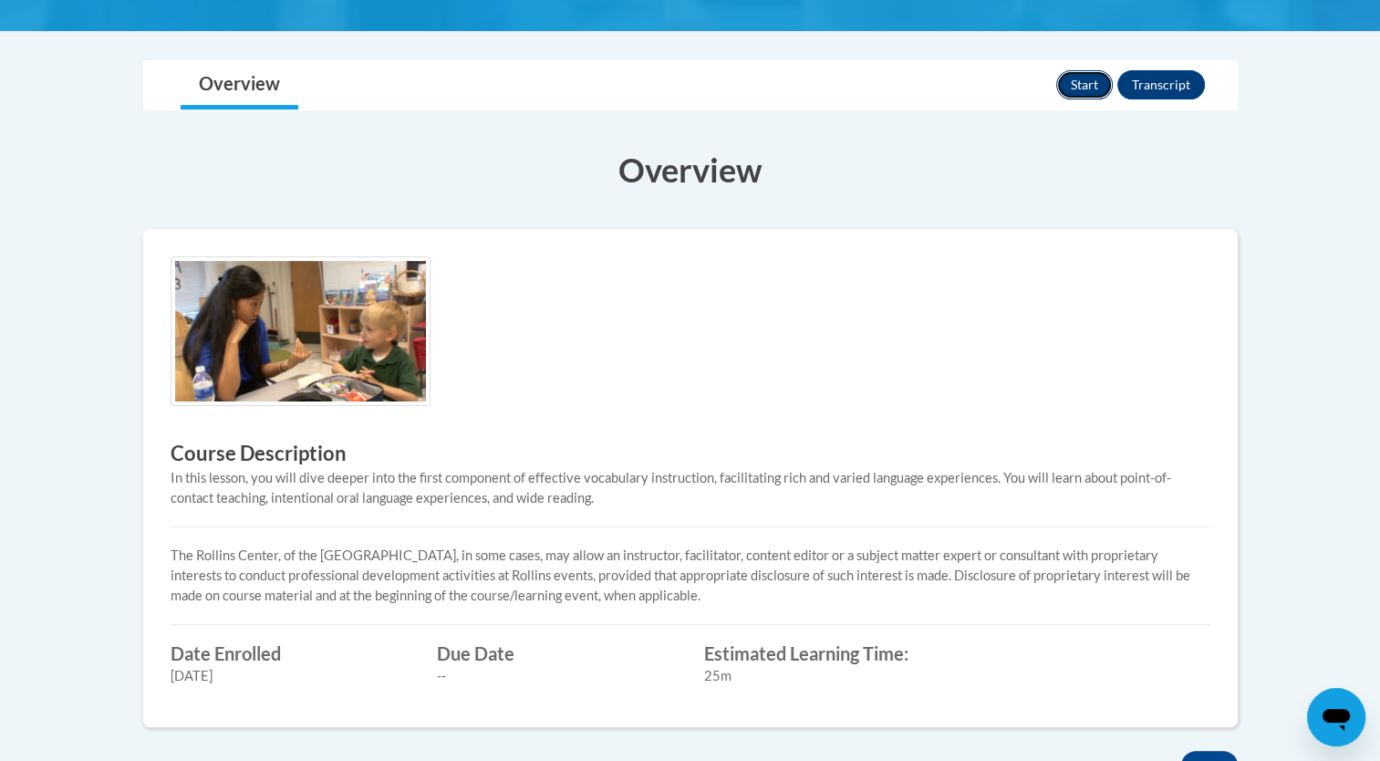
click at [1084, 84] on button "Start" at bounding box center [1084, 84] width 57 height 29
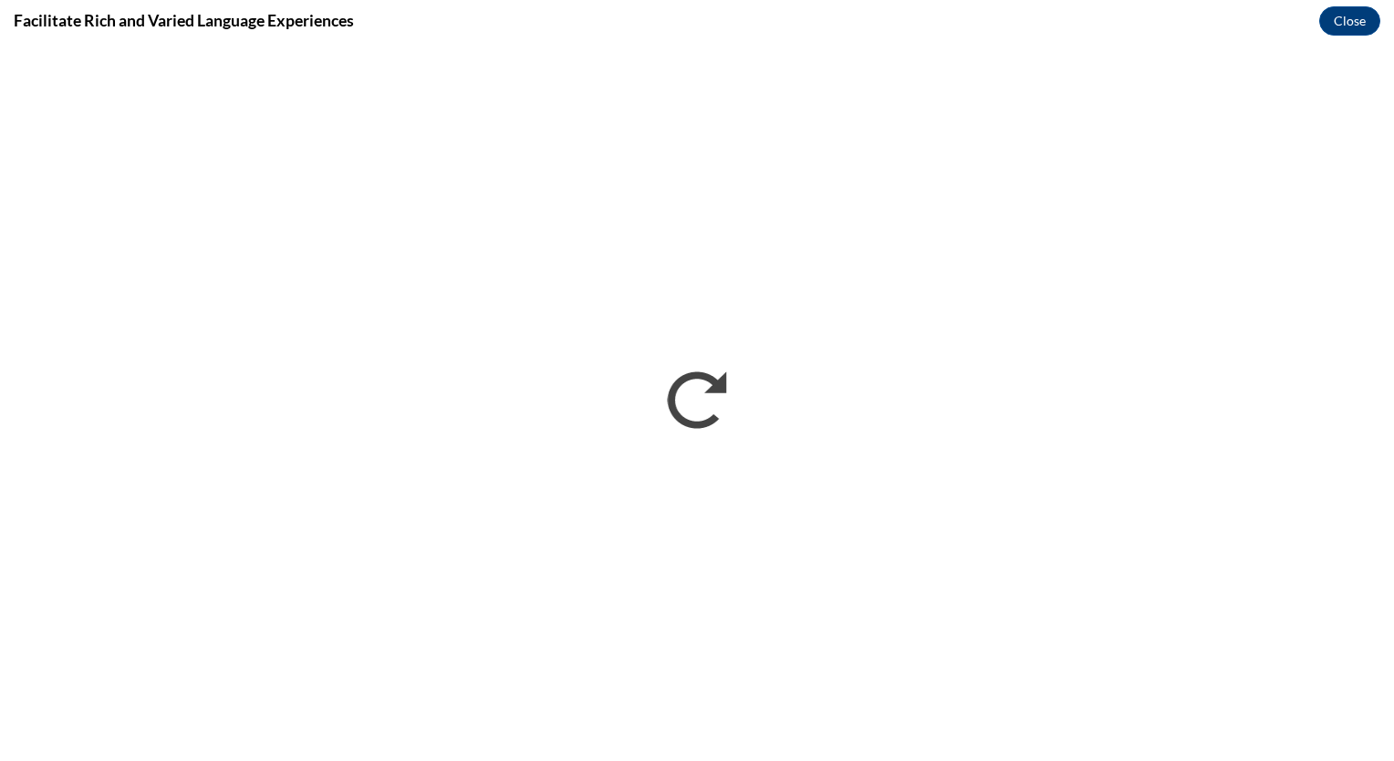
scroll to position [0, 0]
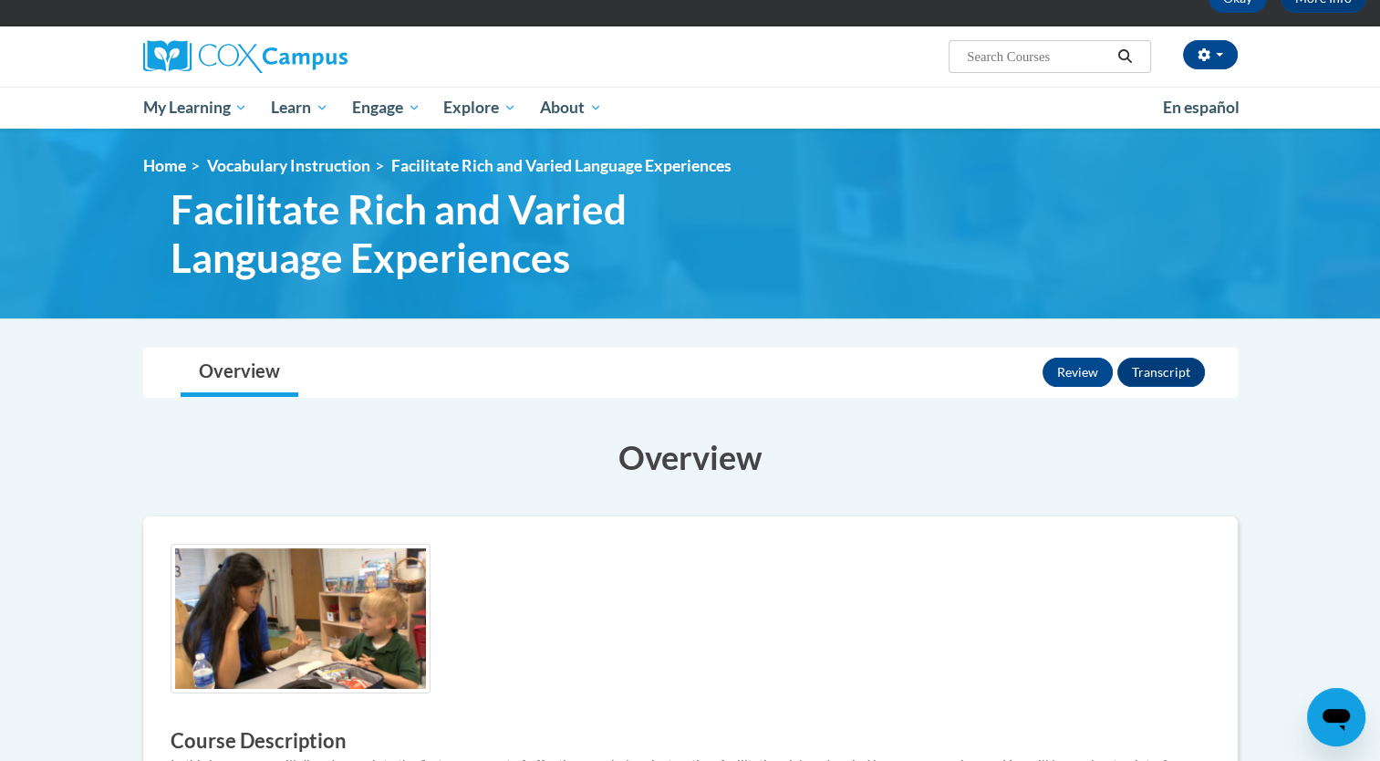
scroll to position [109, 0]
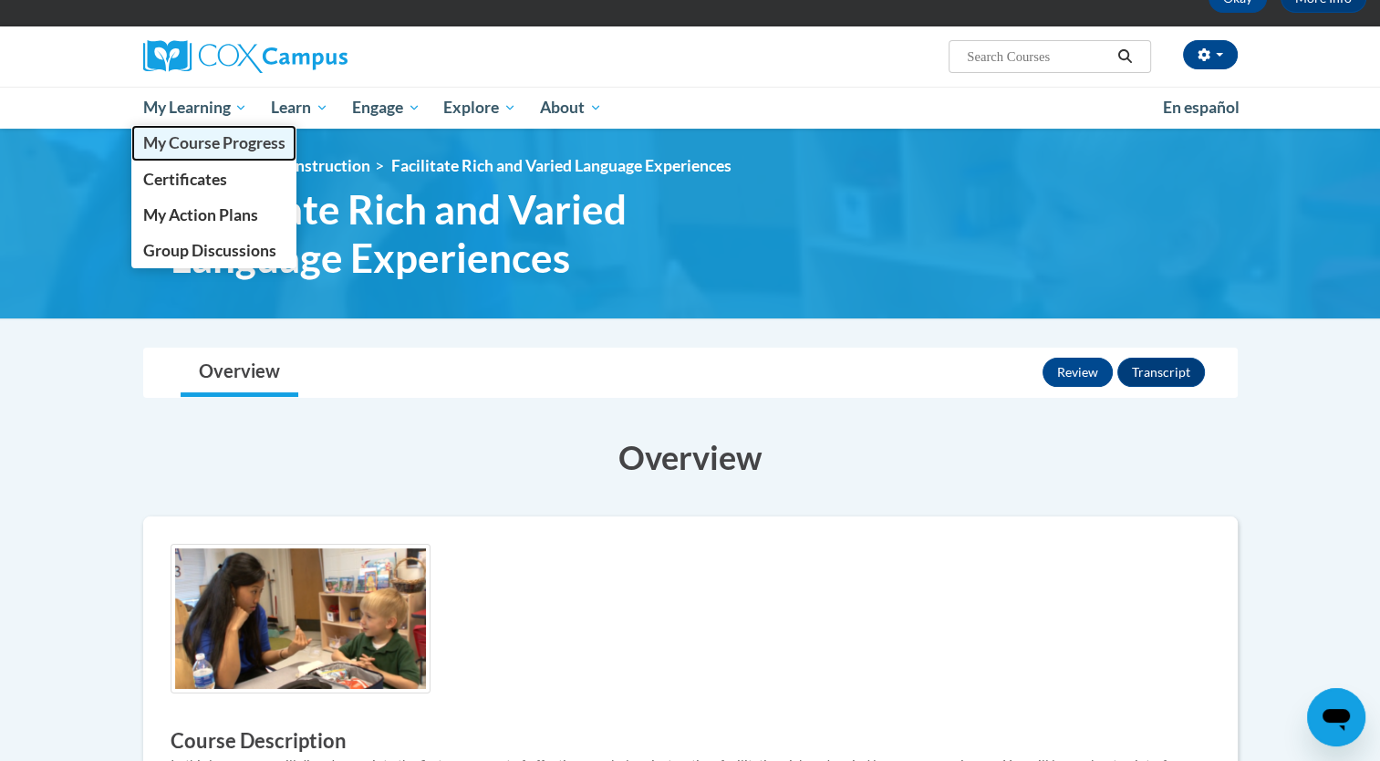
click at [237, 140] on span "My Course Progress" at bounding box center [213, 142] width 142 height 19
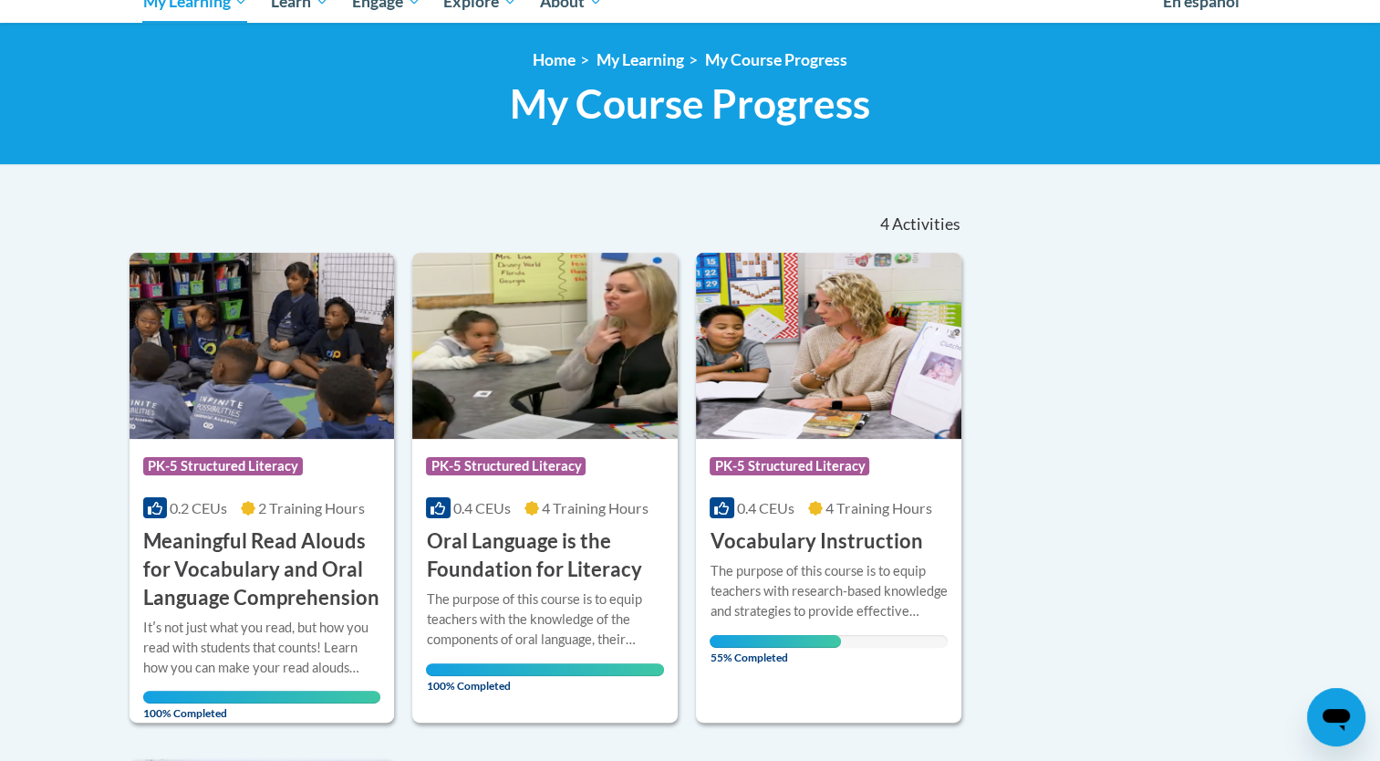
scroll to position [219, 0]
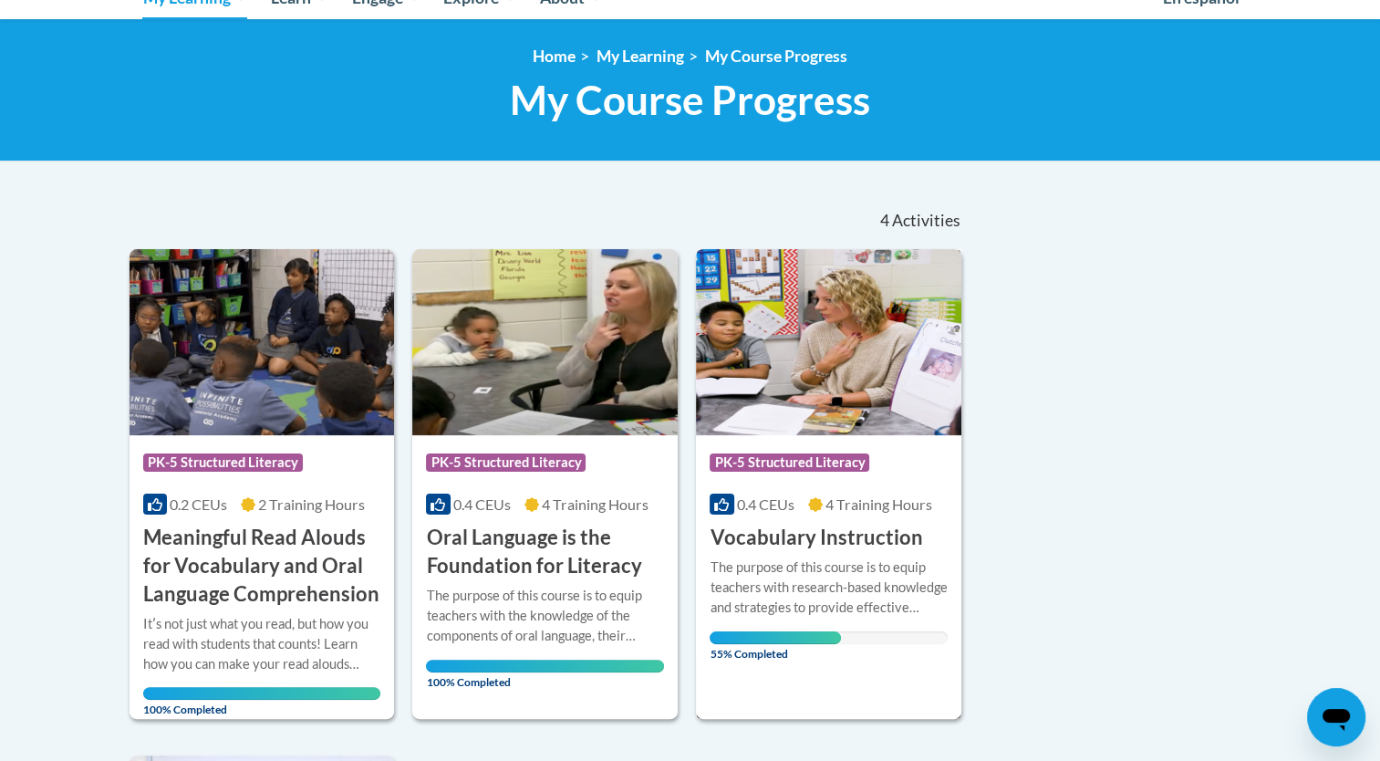
click at [825, 493] on div "Course Category: PK-5 Structured Literacy 0.4 CEUs 4 Training Hours COURSE Voca…" at bounding box center [828, 493] width 265 height 117
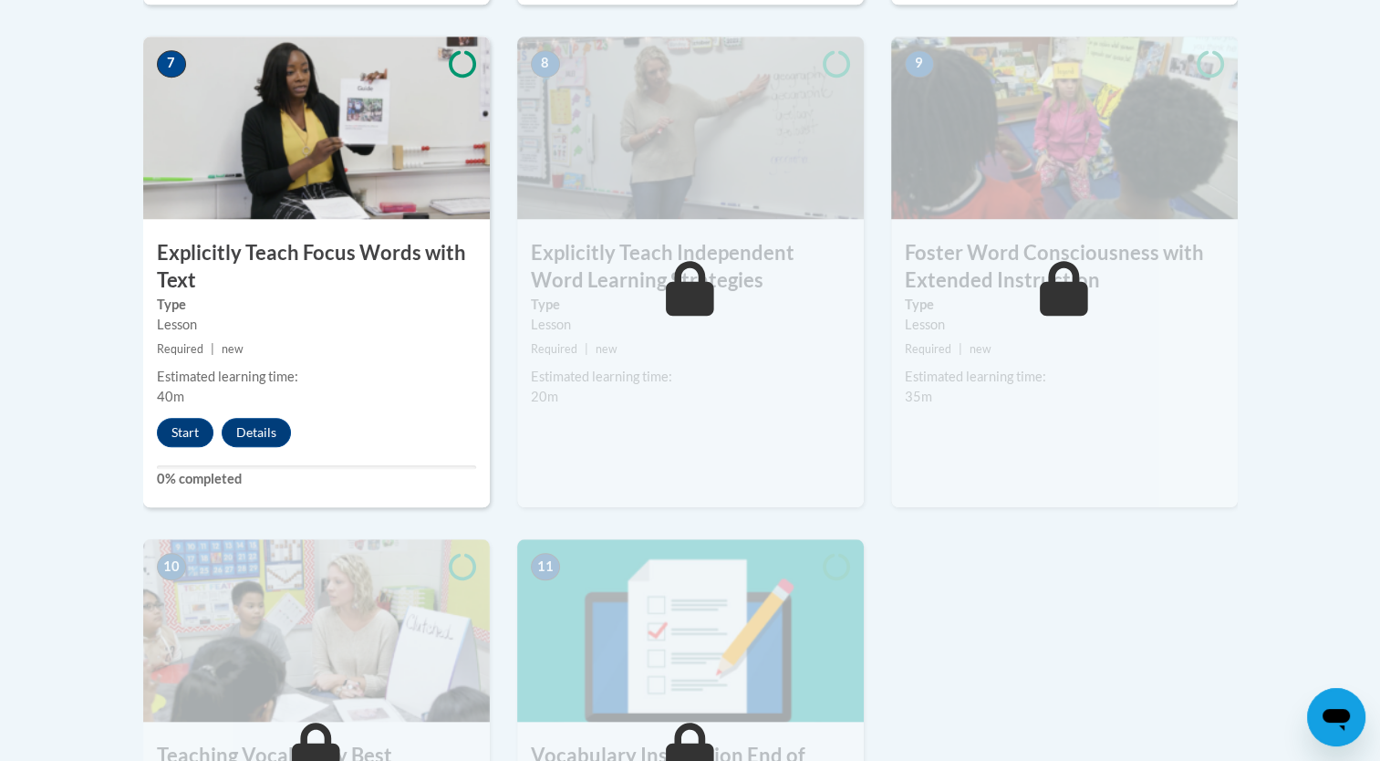
scroll to position [1586, 0]
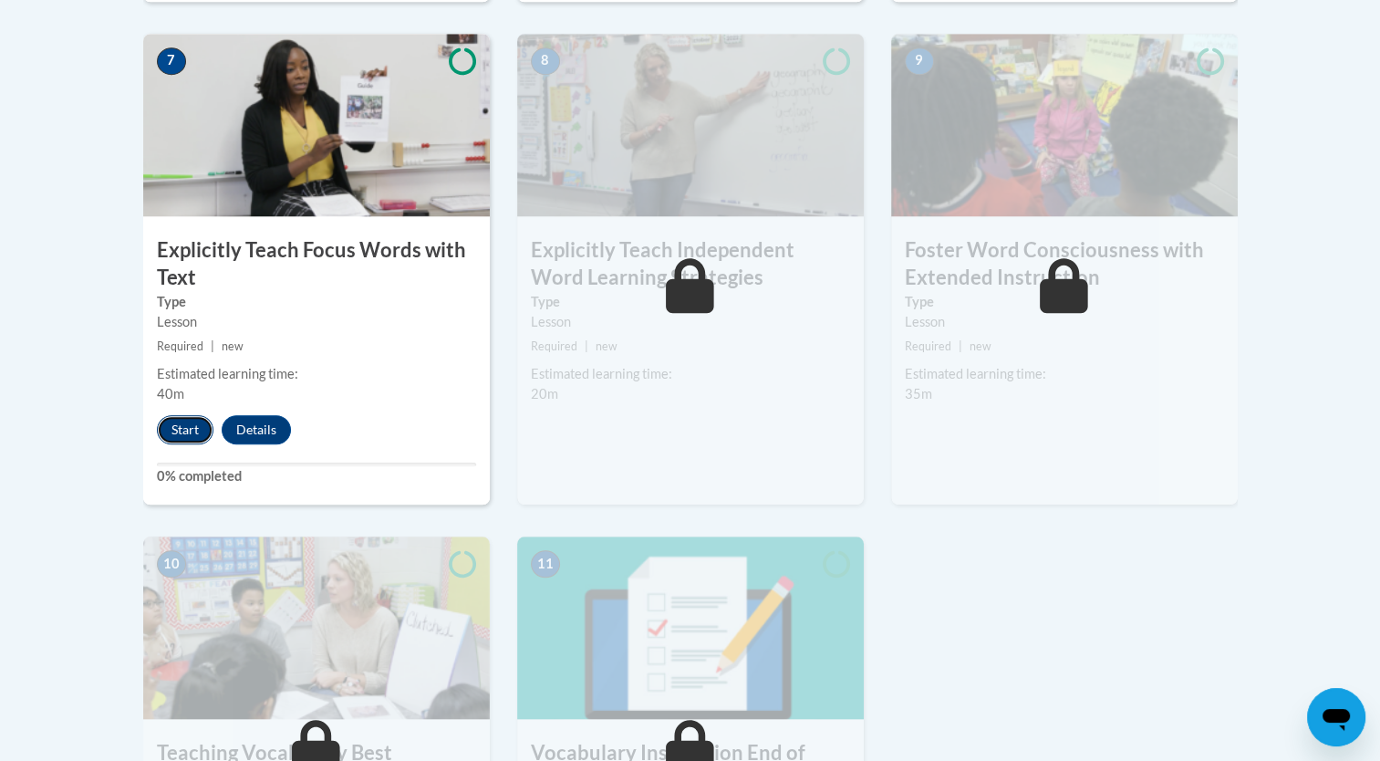
click at [192, 431] on button "Start" at bounding box center [185, 429] width 57 height 29
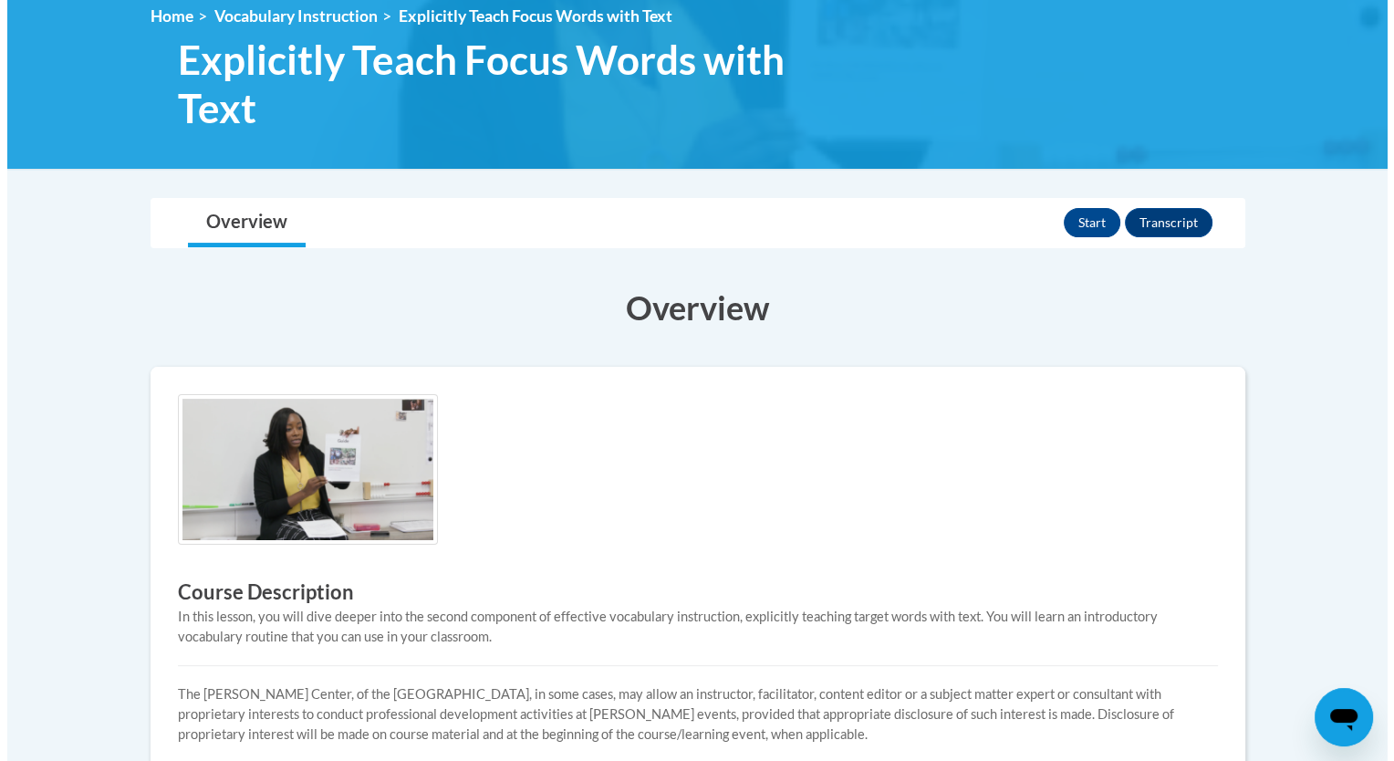
scroll to position [310, 0]
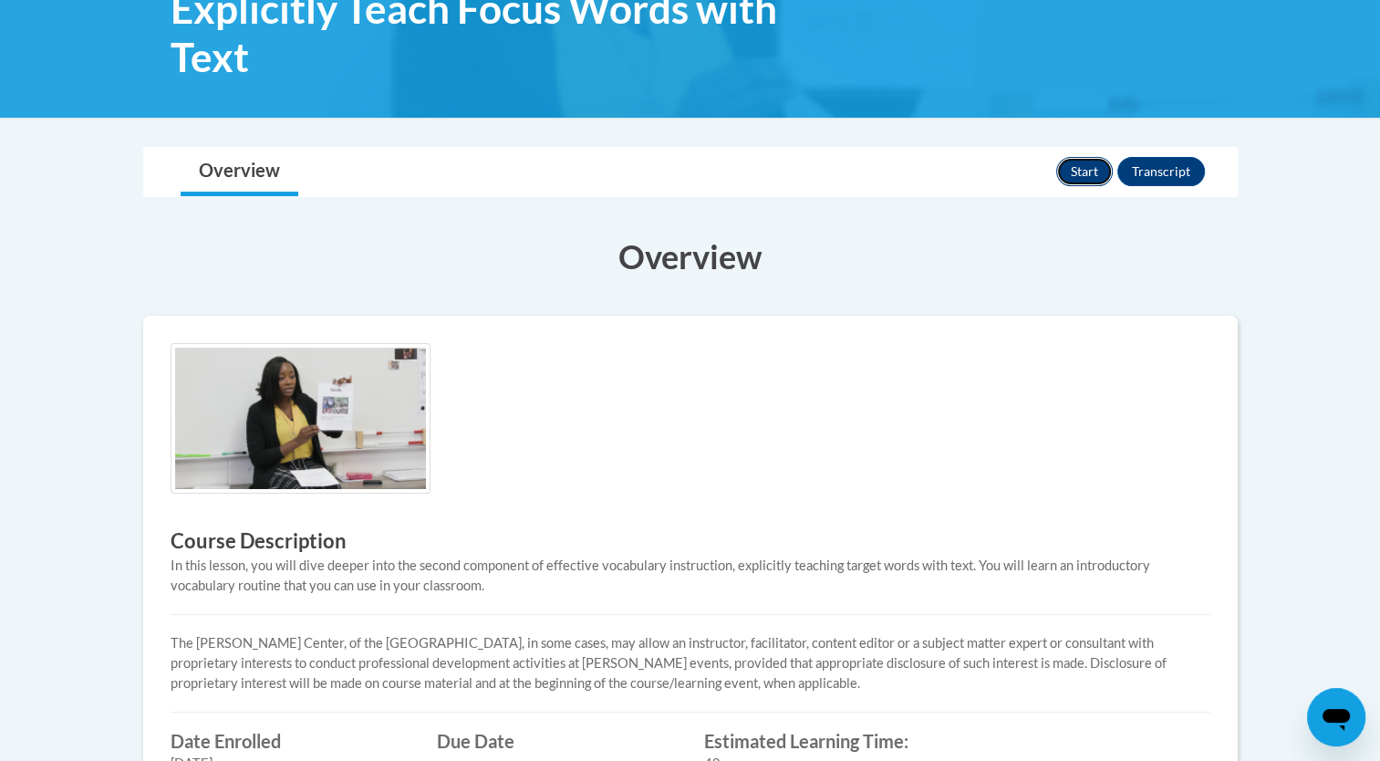
click at [1084, 165] on button "Start" at bounding box center [1084, 171] width 57 height 29
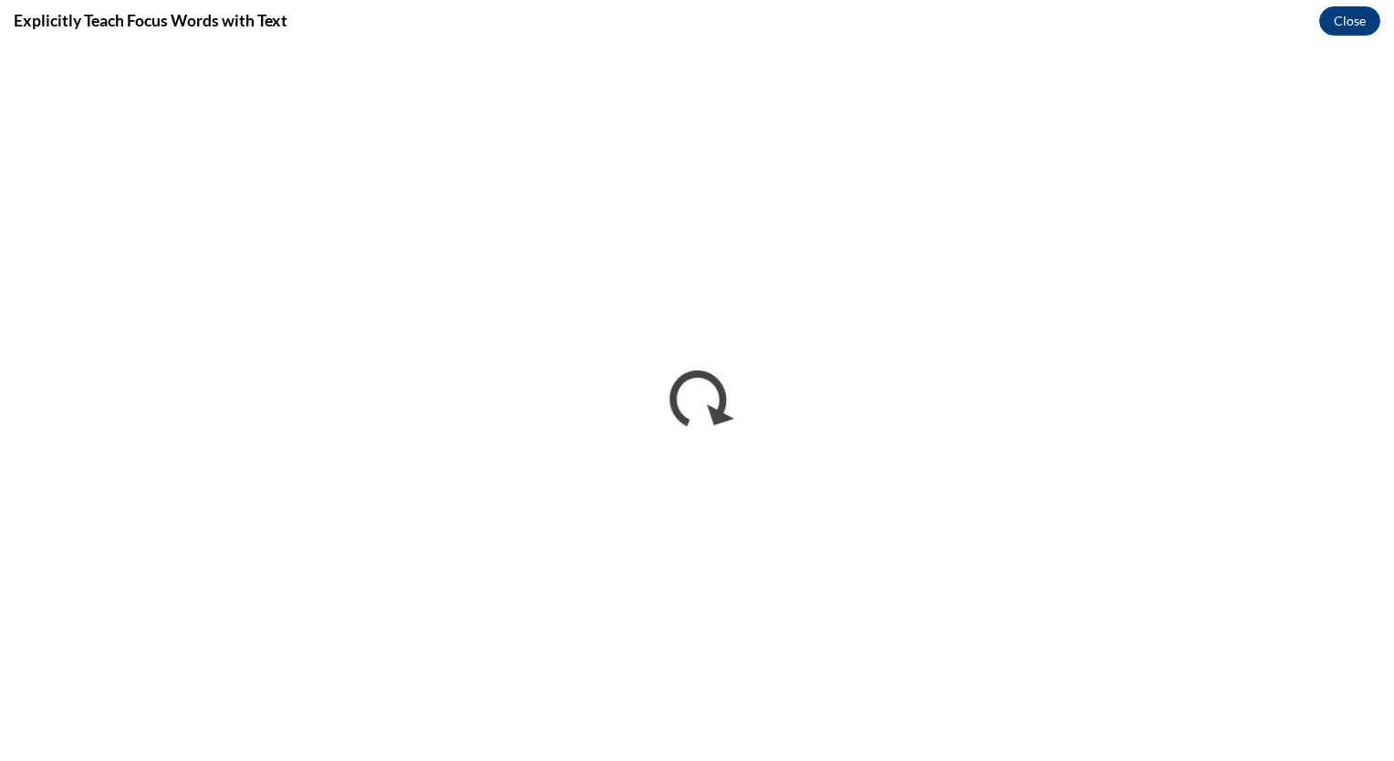
scroll to position [0, 0]
